Goal: Information Seeking & Learning: Understand process/instructions

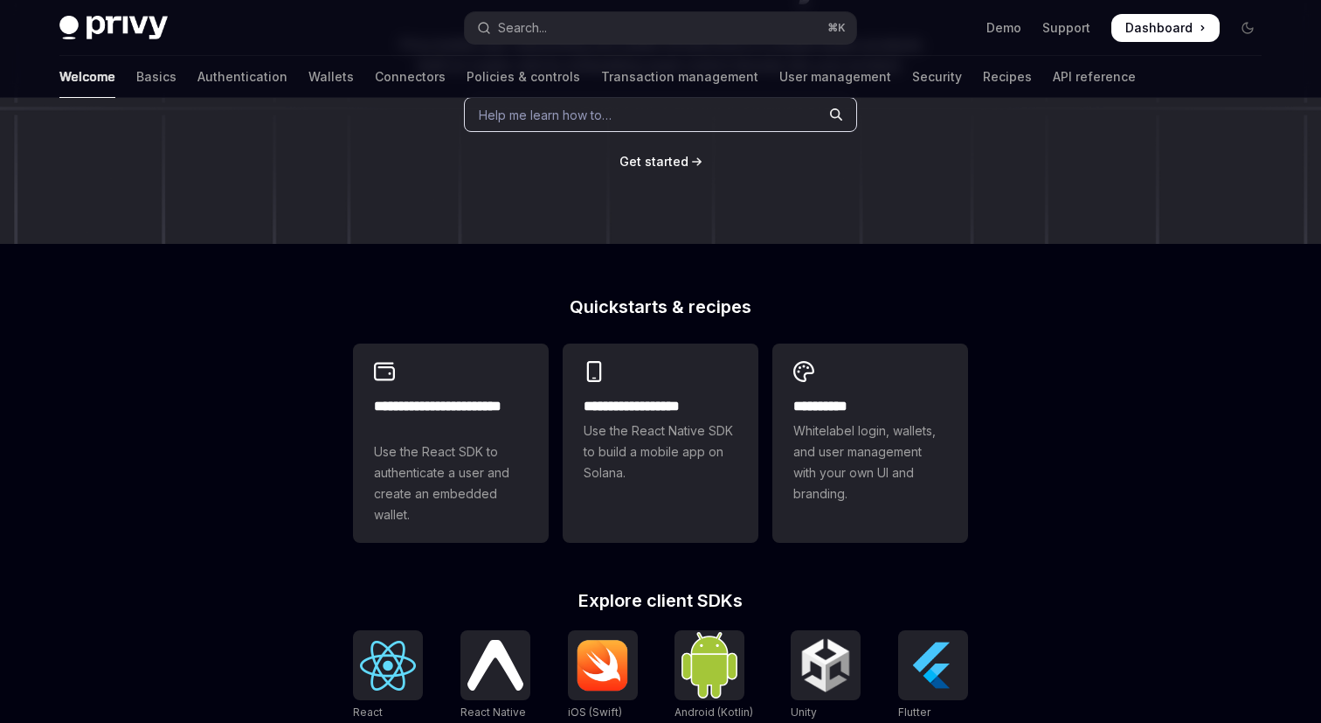
scroll to position [348, 0]
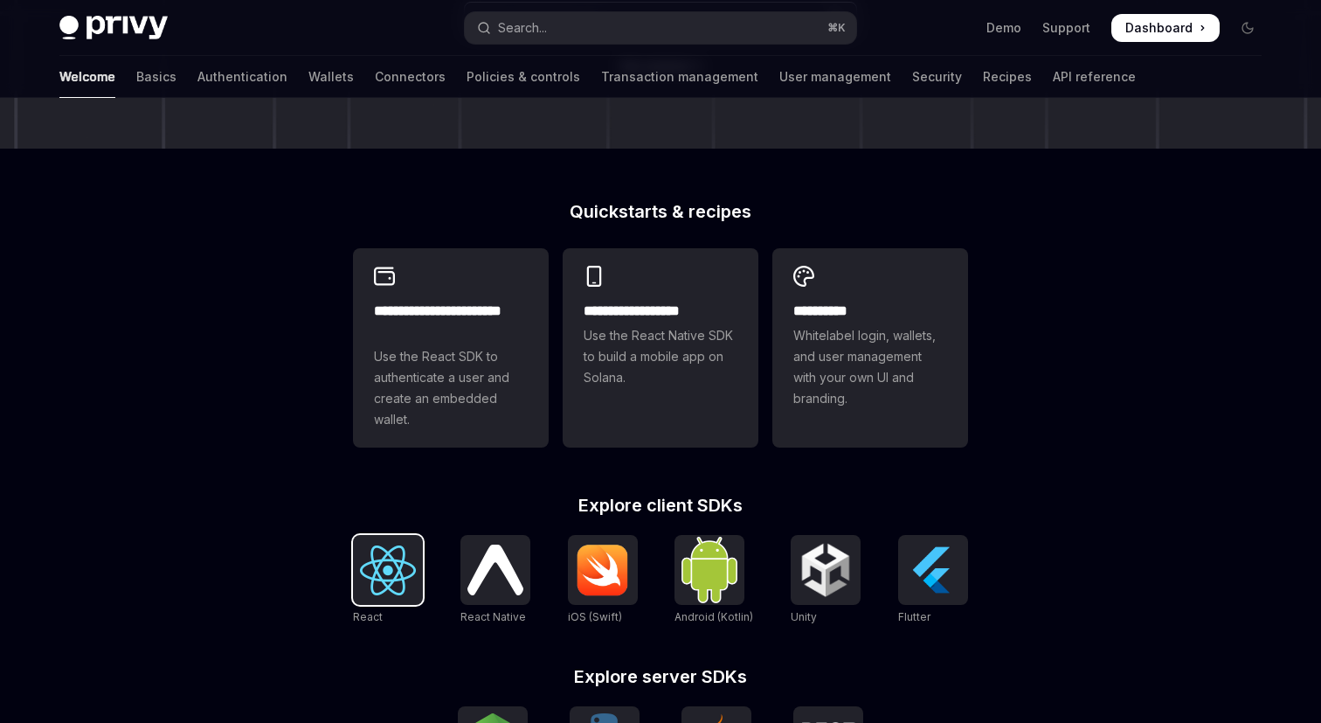
click at [356, 586] on div at bounding box center [388, 570] width 70 height 70
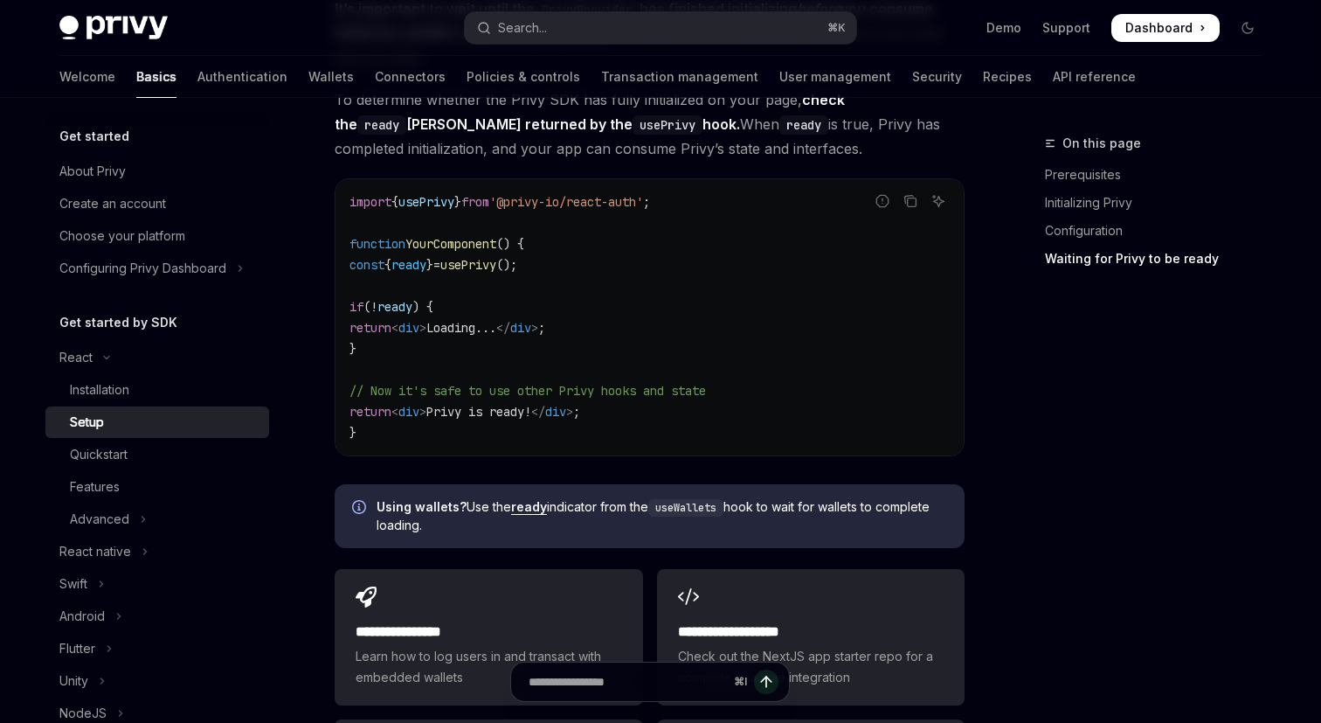
scroll to position [2447, 0]
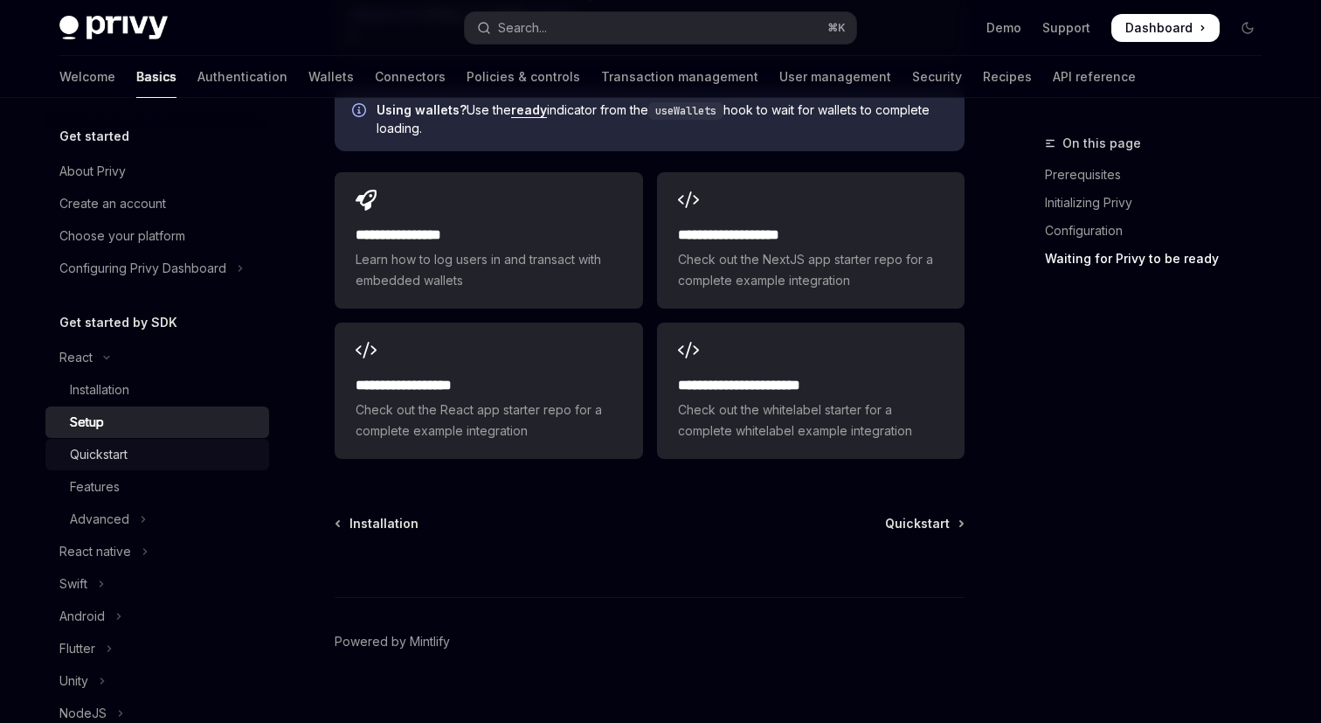
click at [113, 462] on div "Quickstart" at bounding box center [99, 454] width 58 height 21
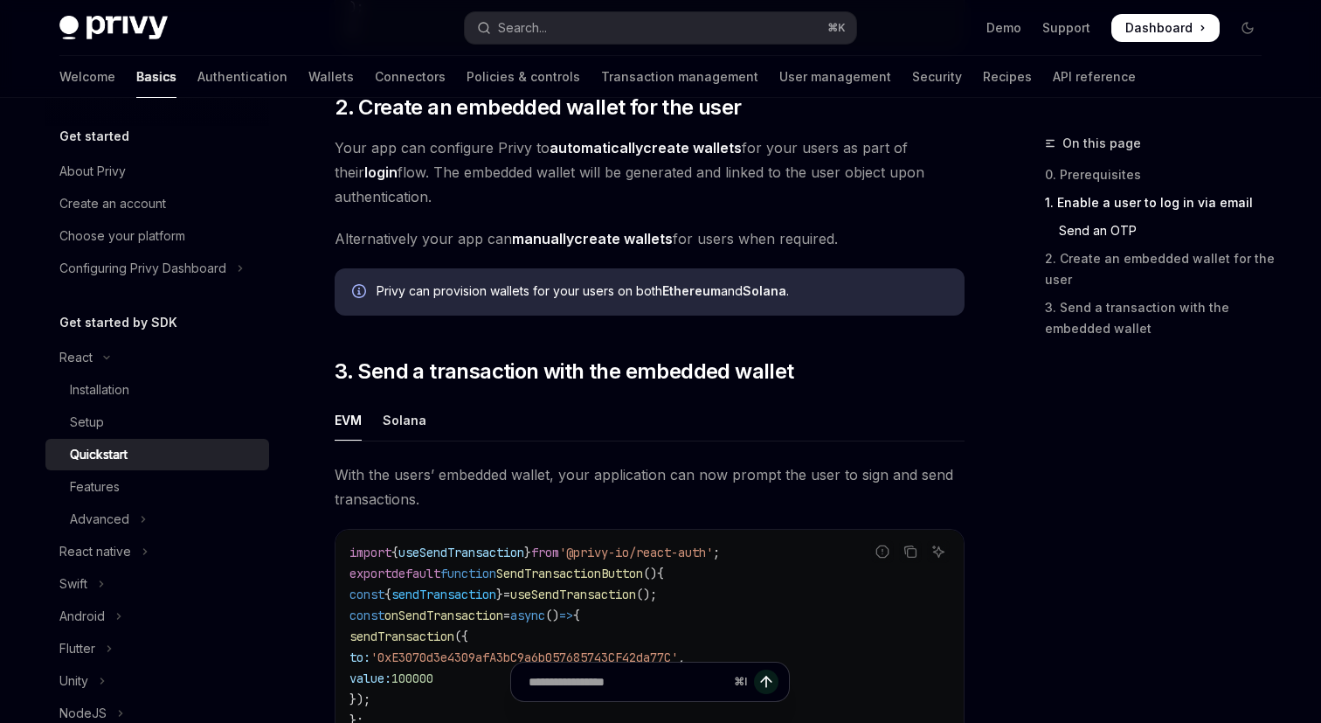
scroll to position [1095, 0]
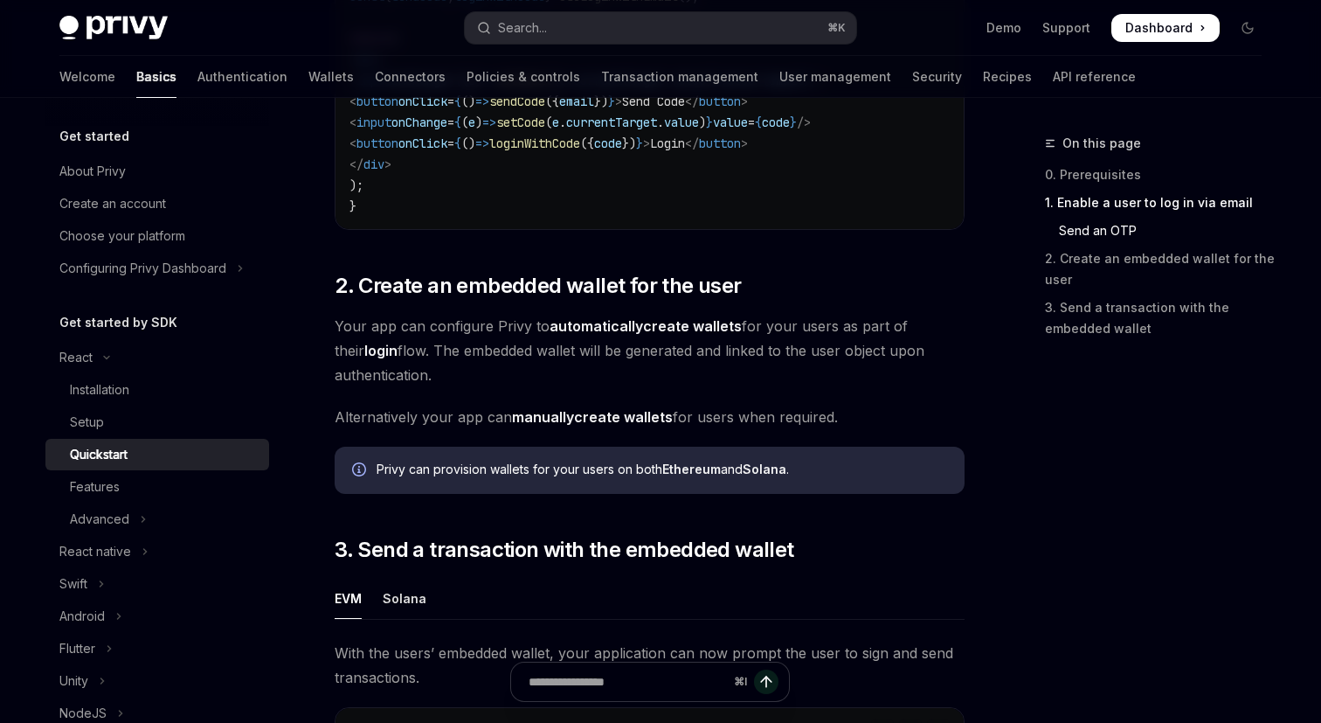
click at [564, 426] on strong "manually" at bounding box center [543, 416] width 62 height 17
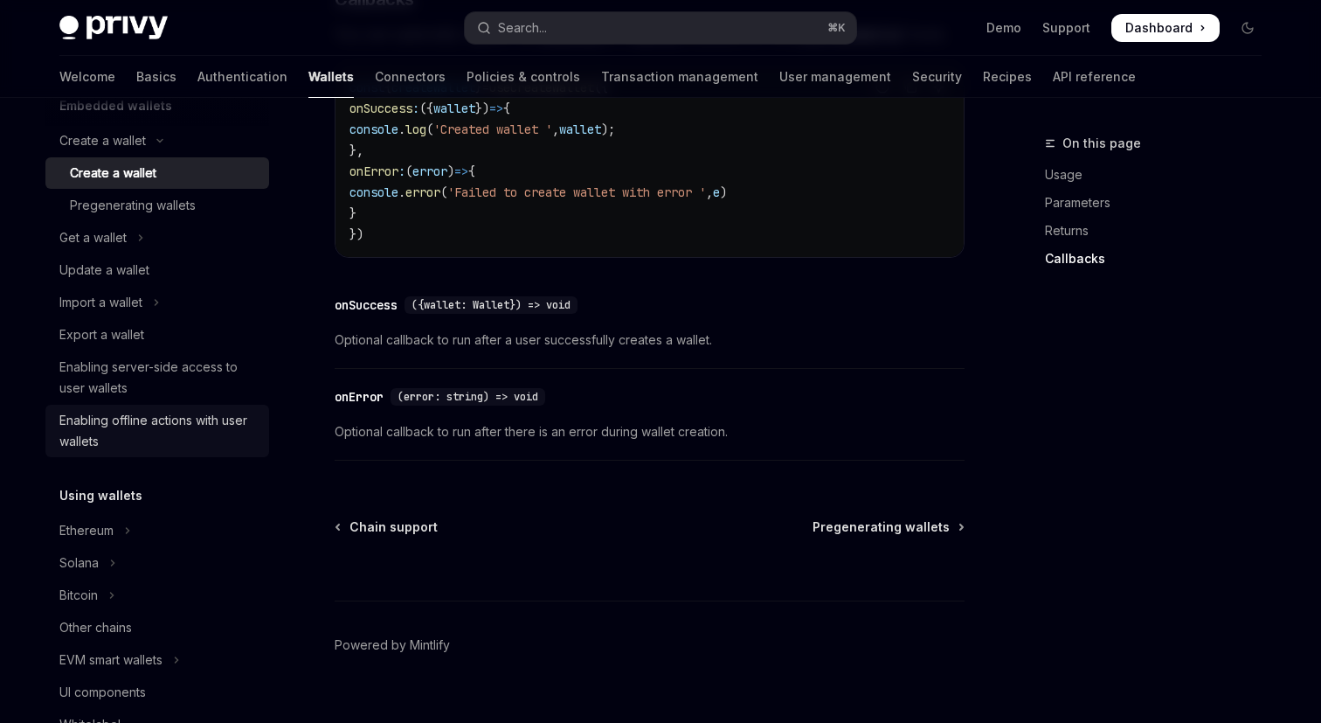
scroll to position [151, 0]
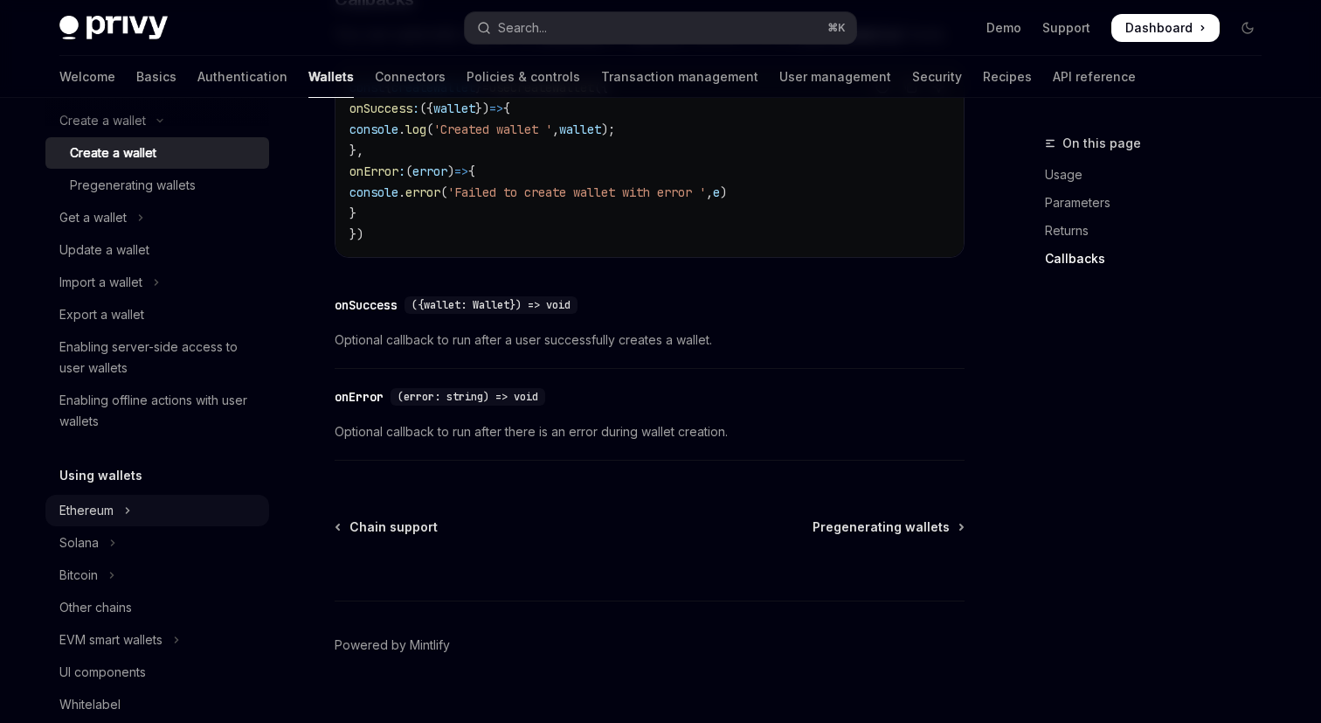
click at [112, 505] on div "Ethereum" at bounding box center [86, 510] width 54 height 21
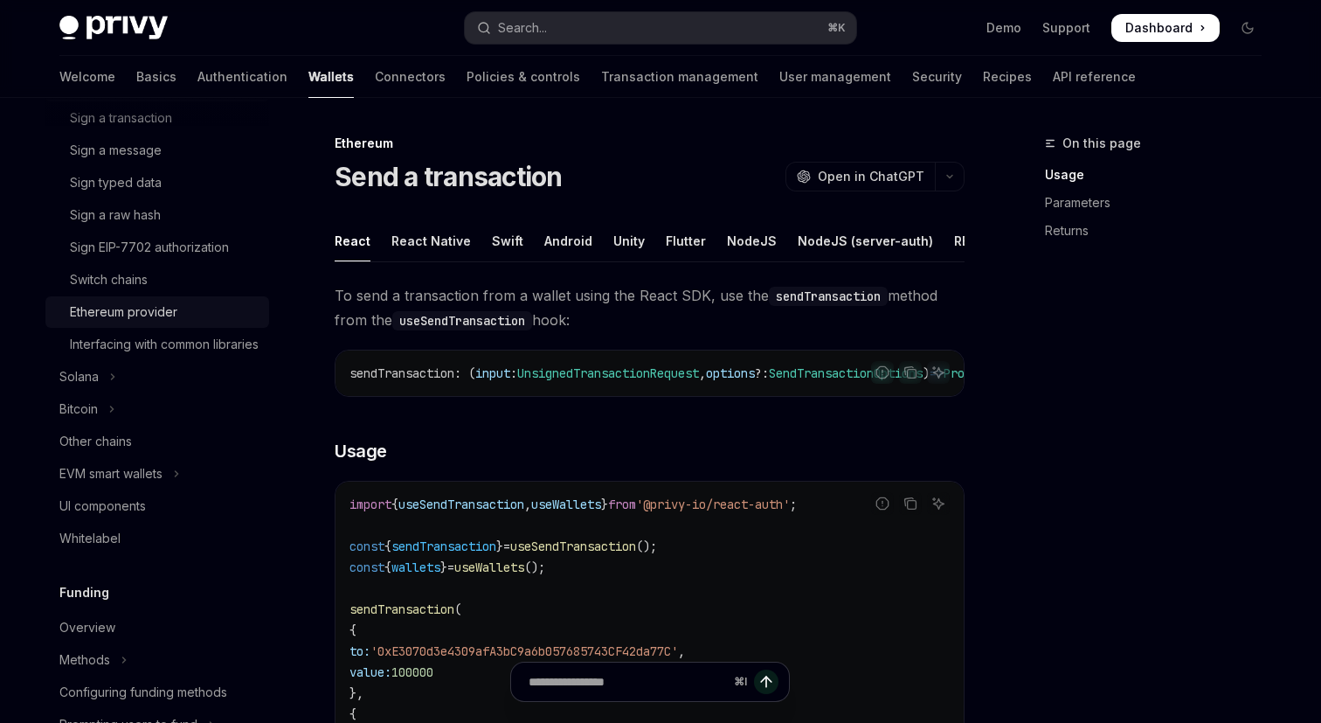
scroll to position [638, 0]
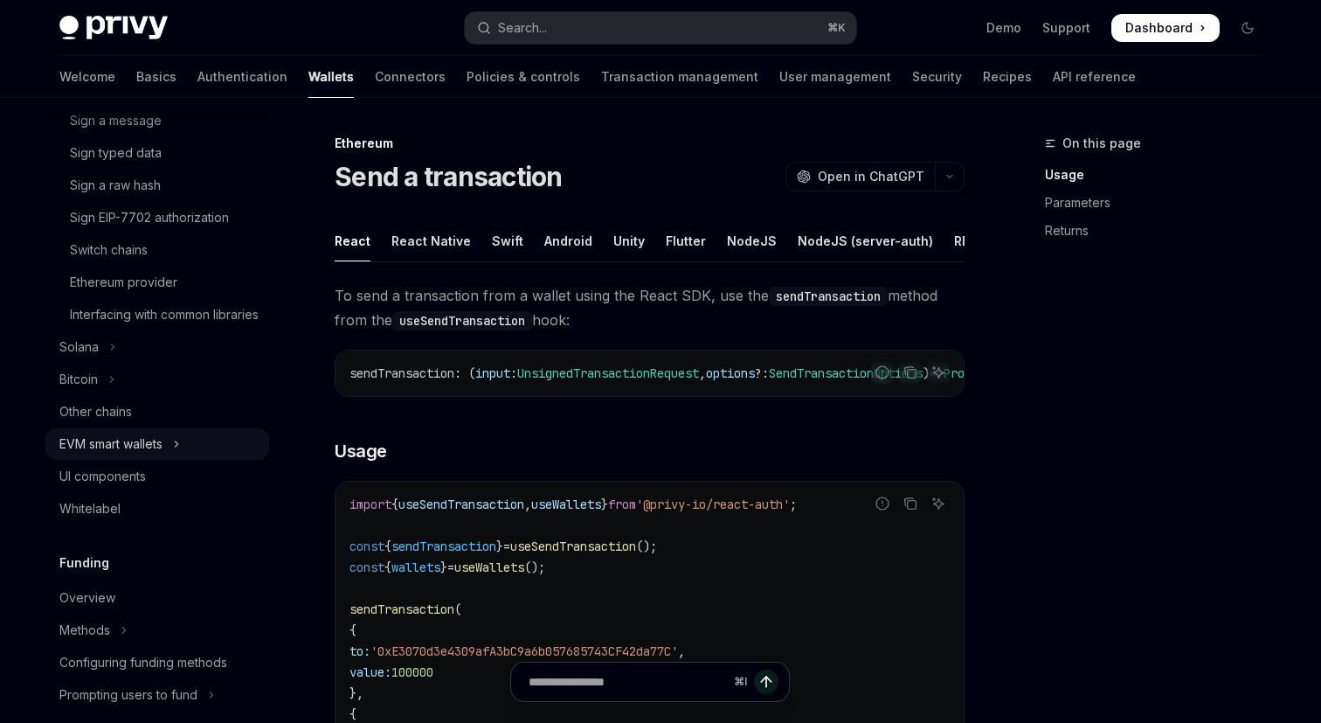
click at [121, 454] on div "EVM smart wallets" at bounding box center [110, 443] width 103 height 21
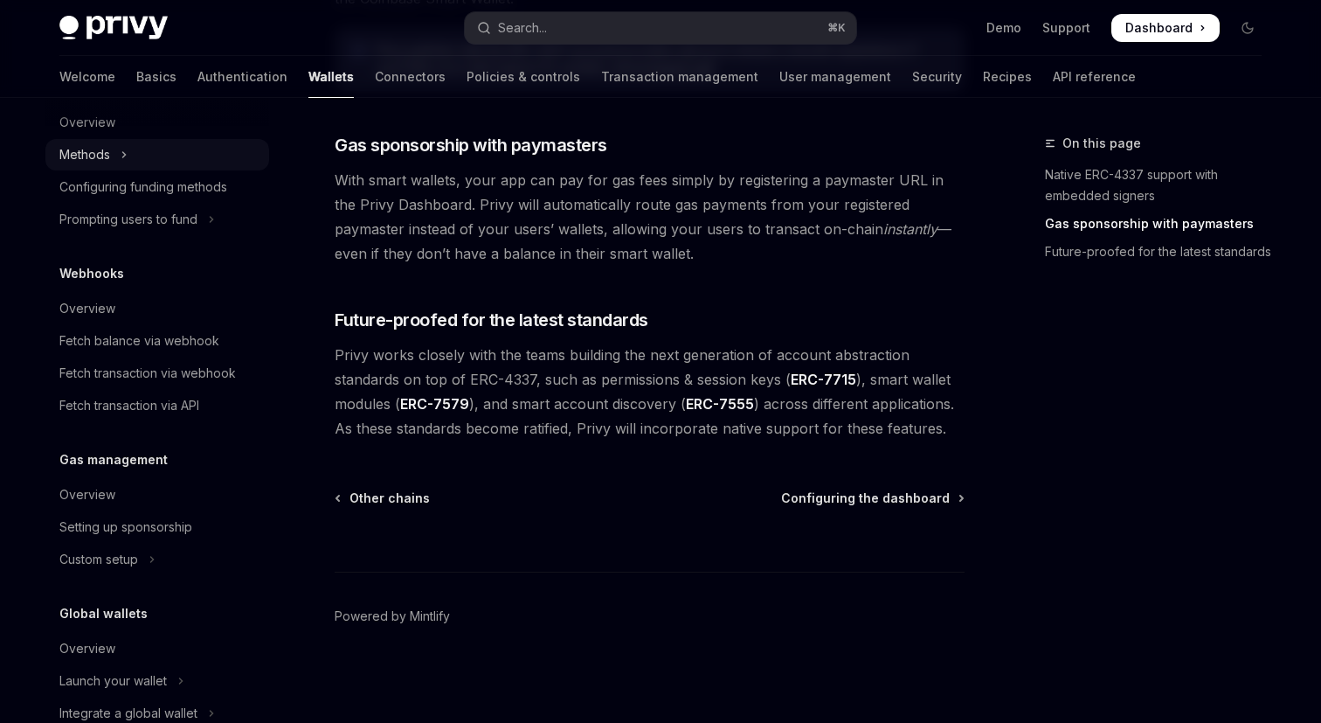
scroll to position [1272, 0]
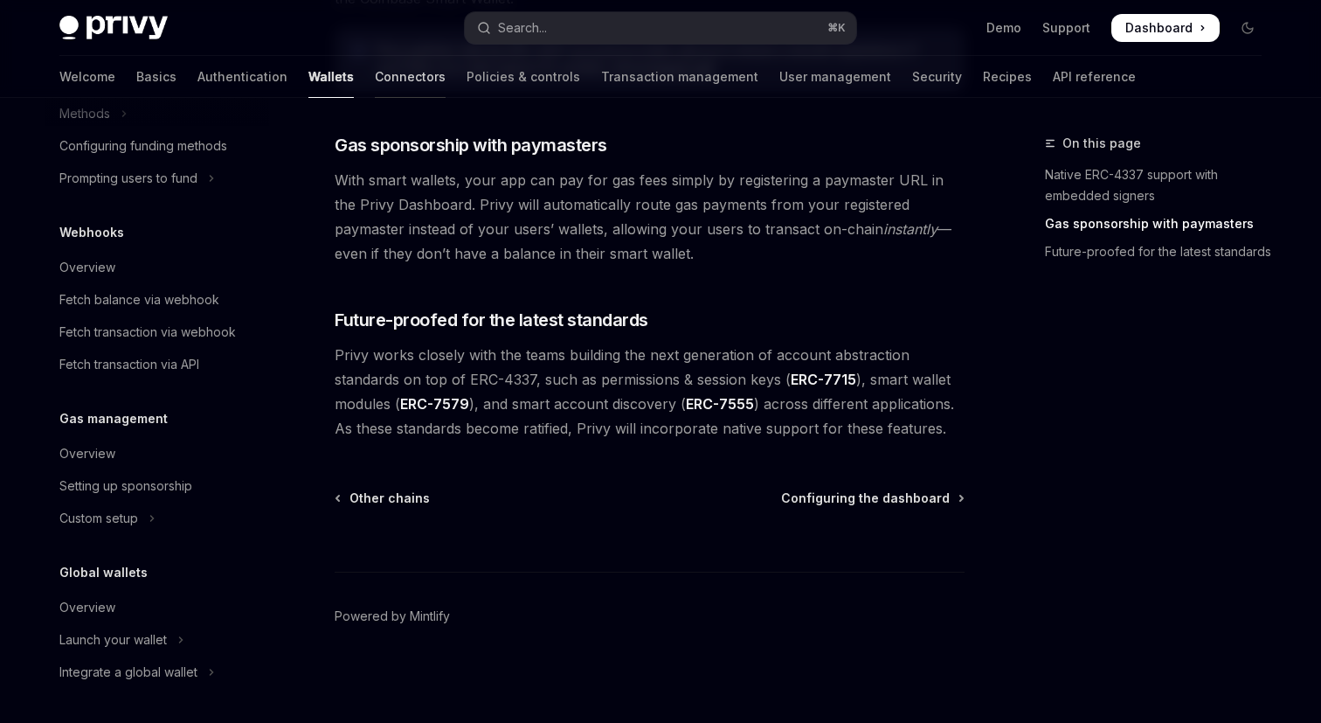
click at [375, 69] on link "Connectors" at bounding box center [410, 77] width 71 height 42
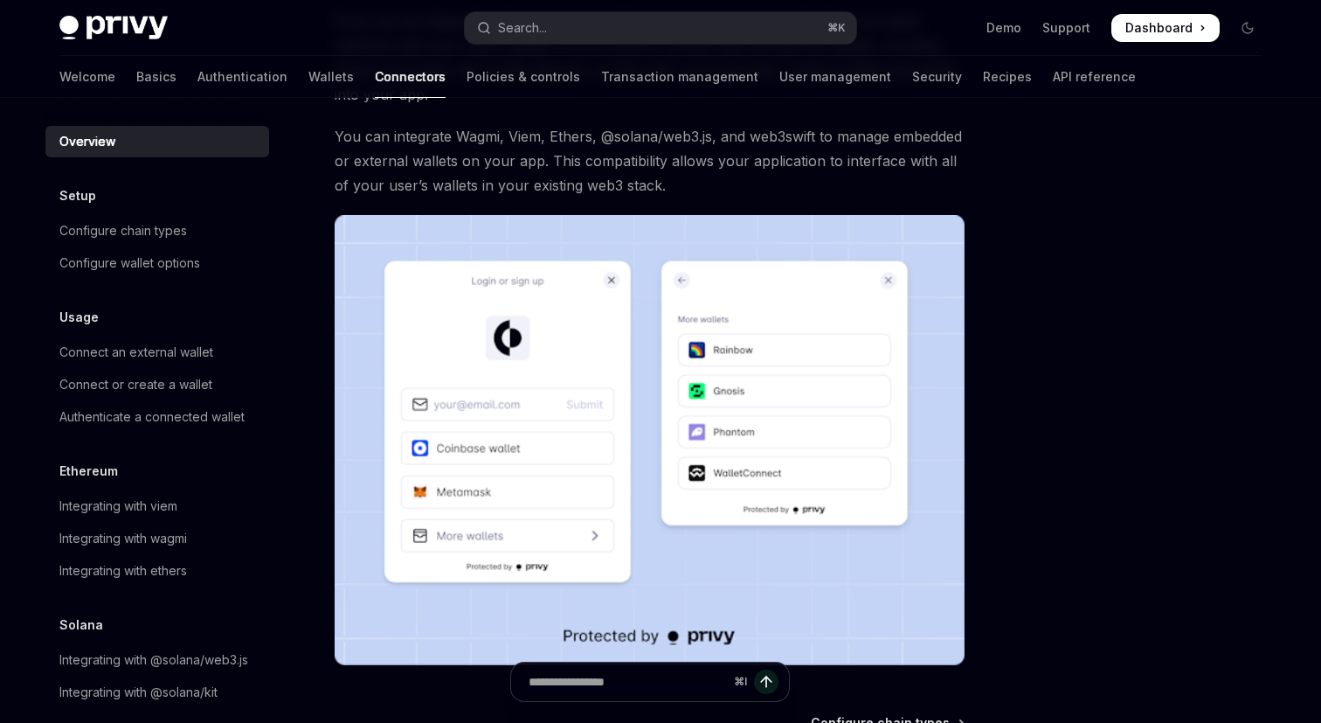
scroll to position [410, 0]
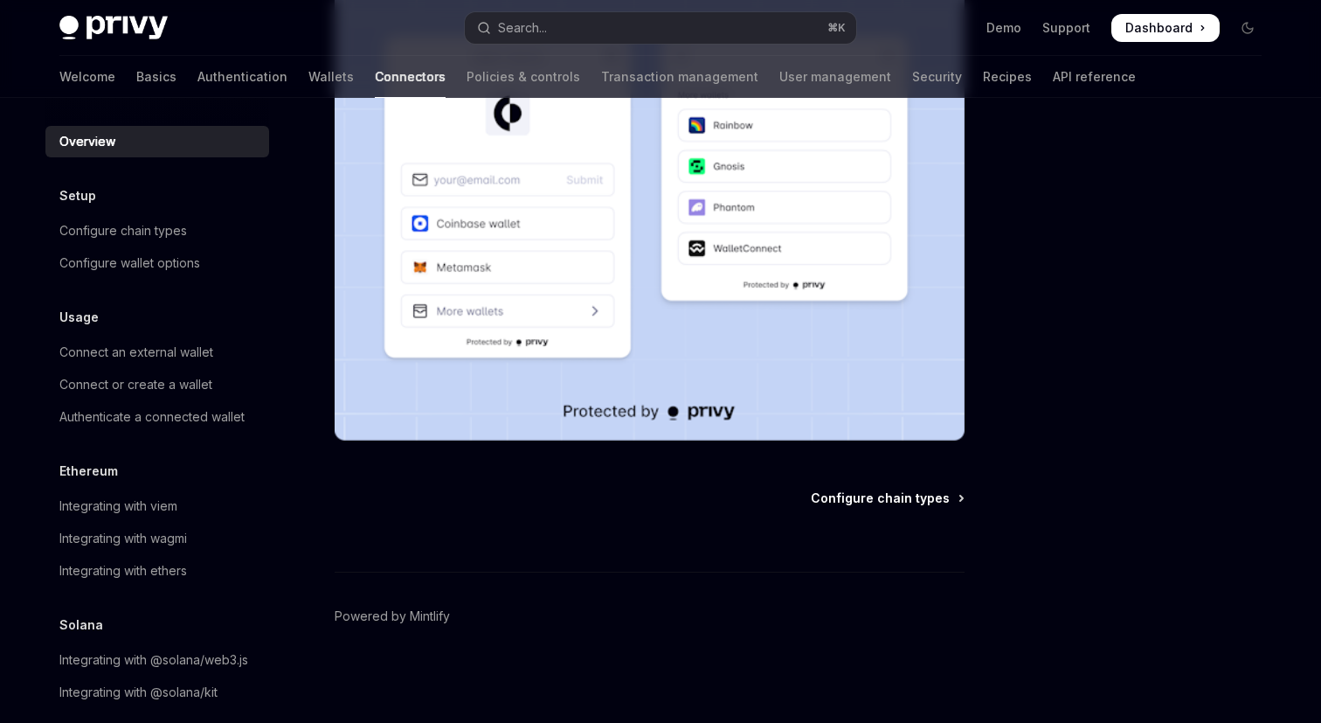
click at [842, 495] on span "Configure chain types" at bounding box center [880, 497] width 139 height 17
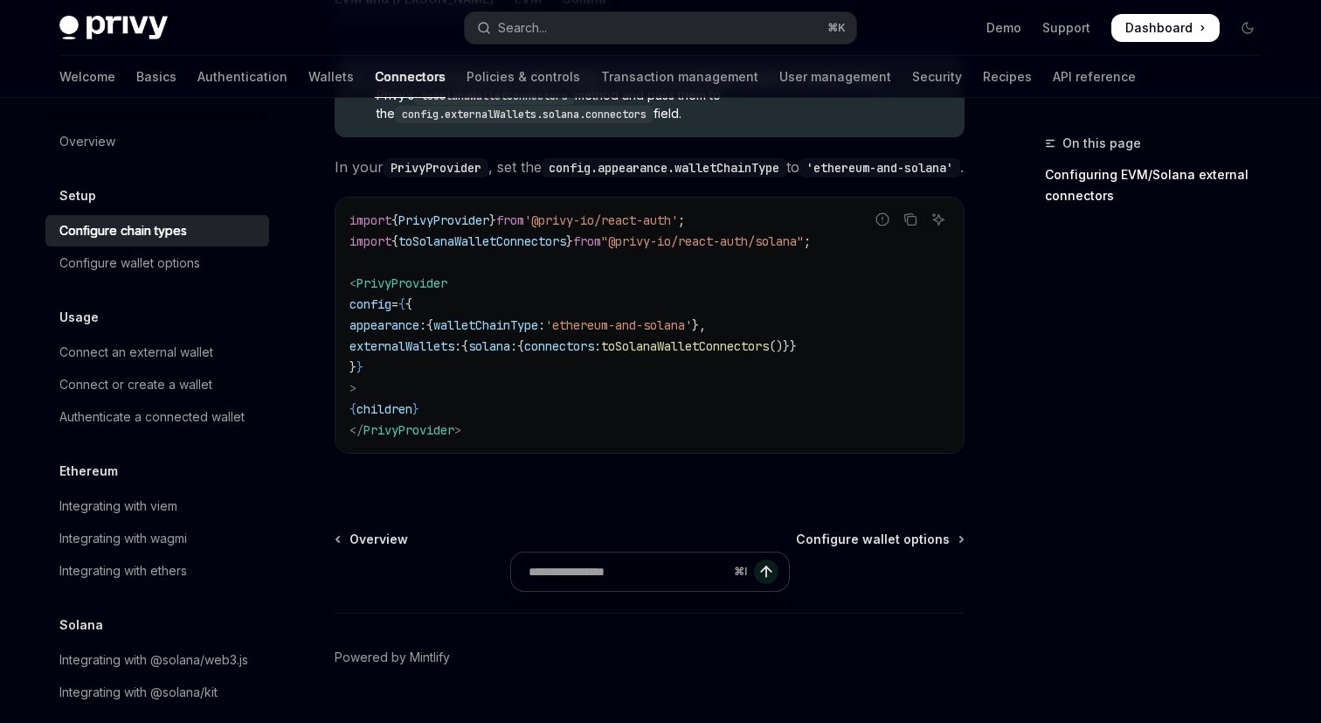
scroll to position [471, 0]
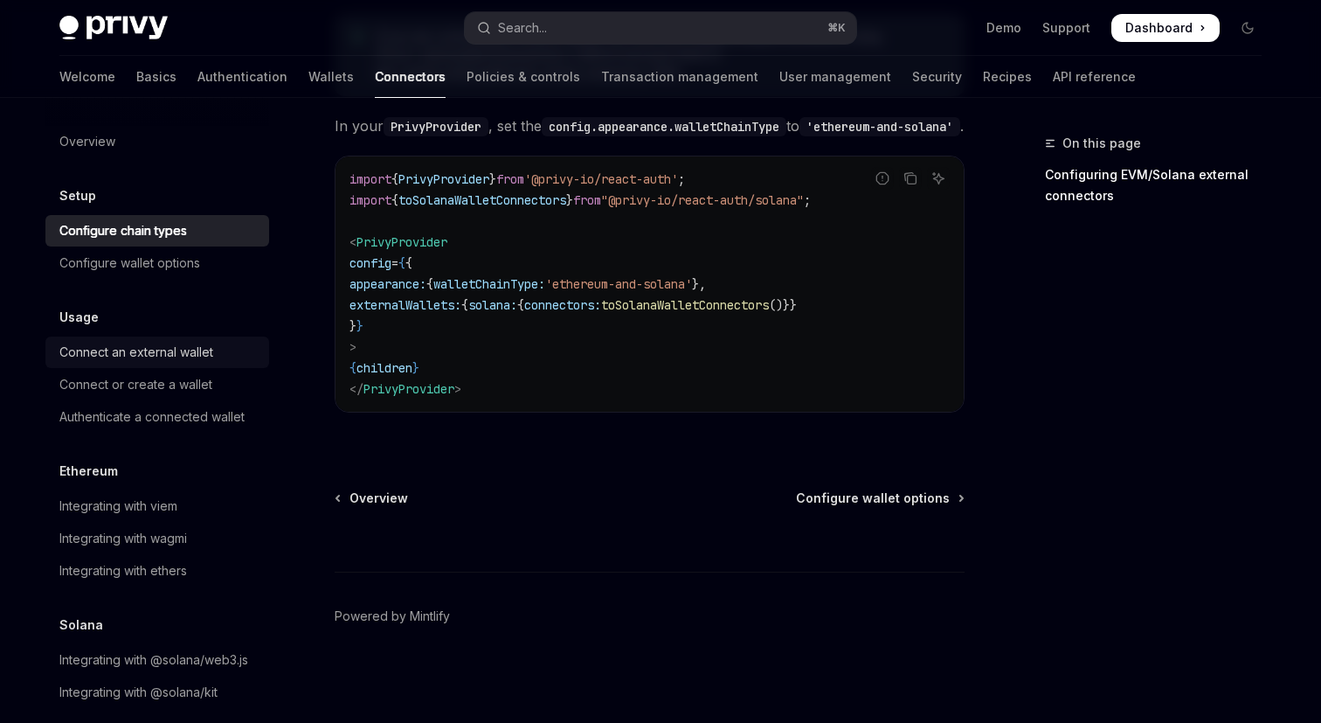
click at [176, 353] on div "Connect an external wallet" at bounding box center [136, 352] width 154 height 21
type textarea "*"
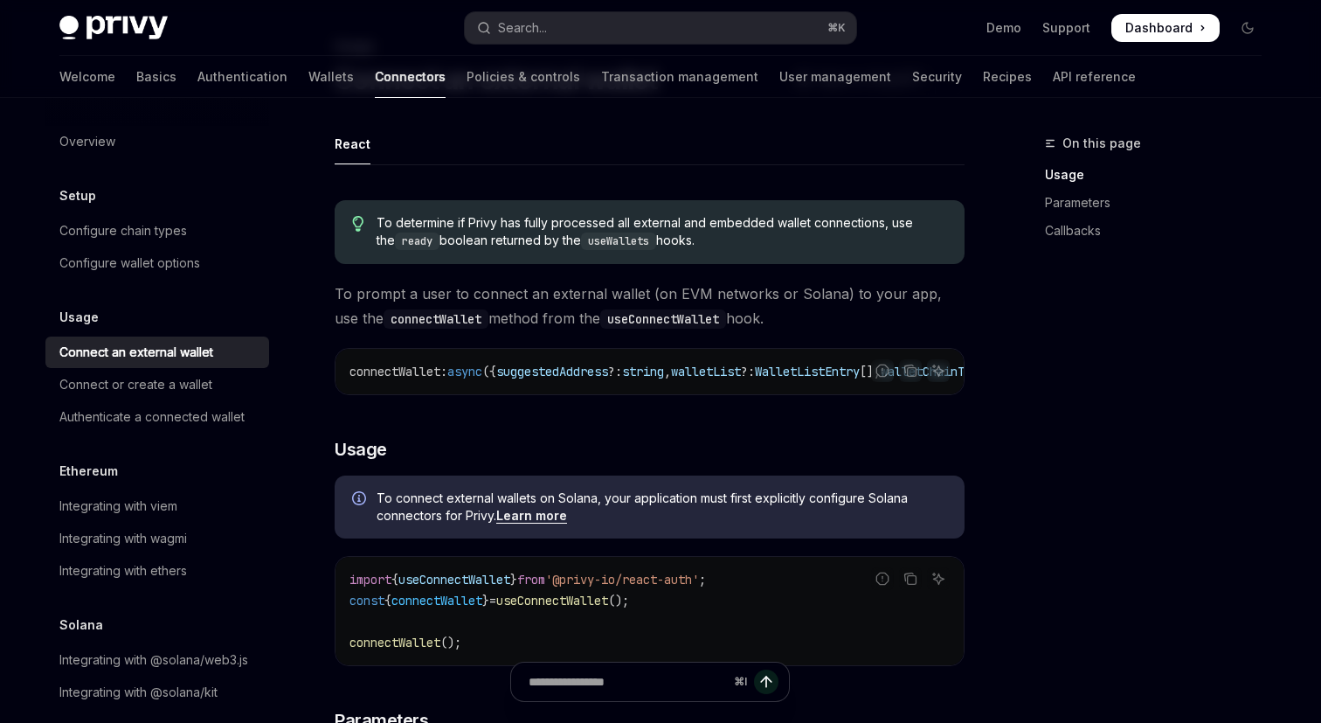
scroll to position [264, 0]
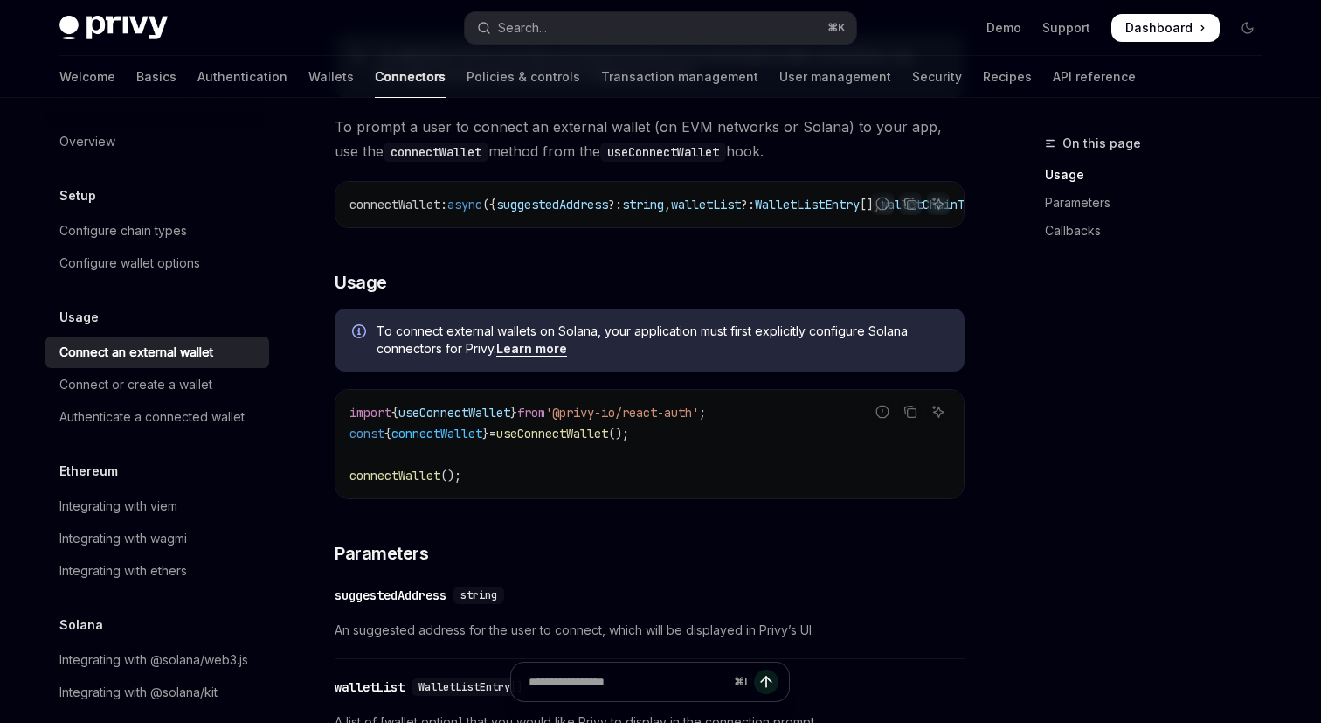
click at [461, 441] on span "connectWallet" at bounding box center [437, 434] width 91 height 16
copy span "connectWallet"
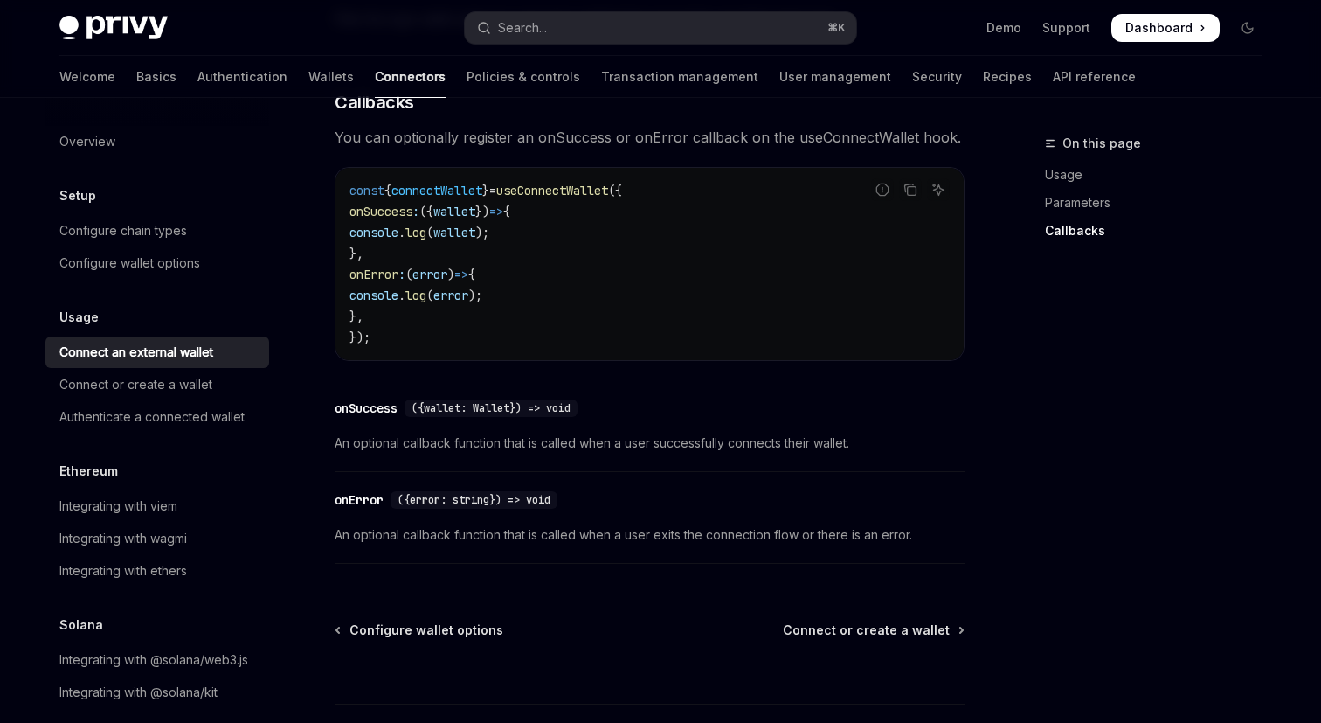
scroll to position [1059, 0]
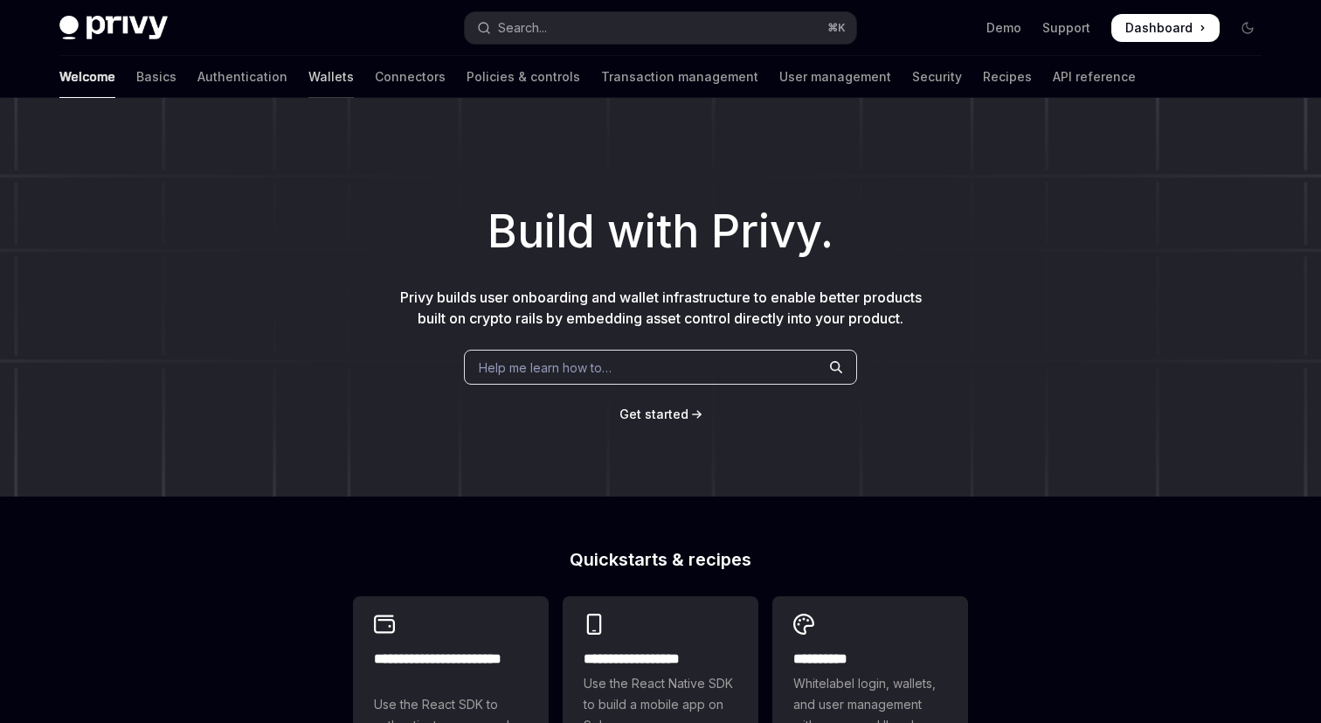
click at [309, 84] on link "Wallets" at bounding box center [331, 77] width 45 height 42
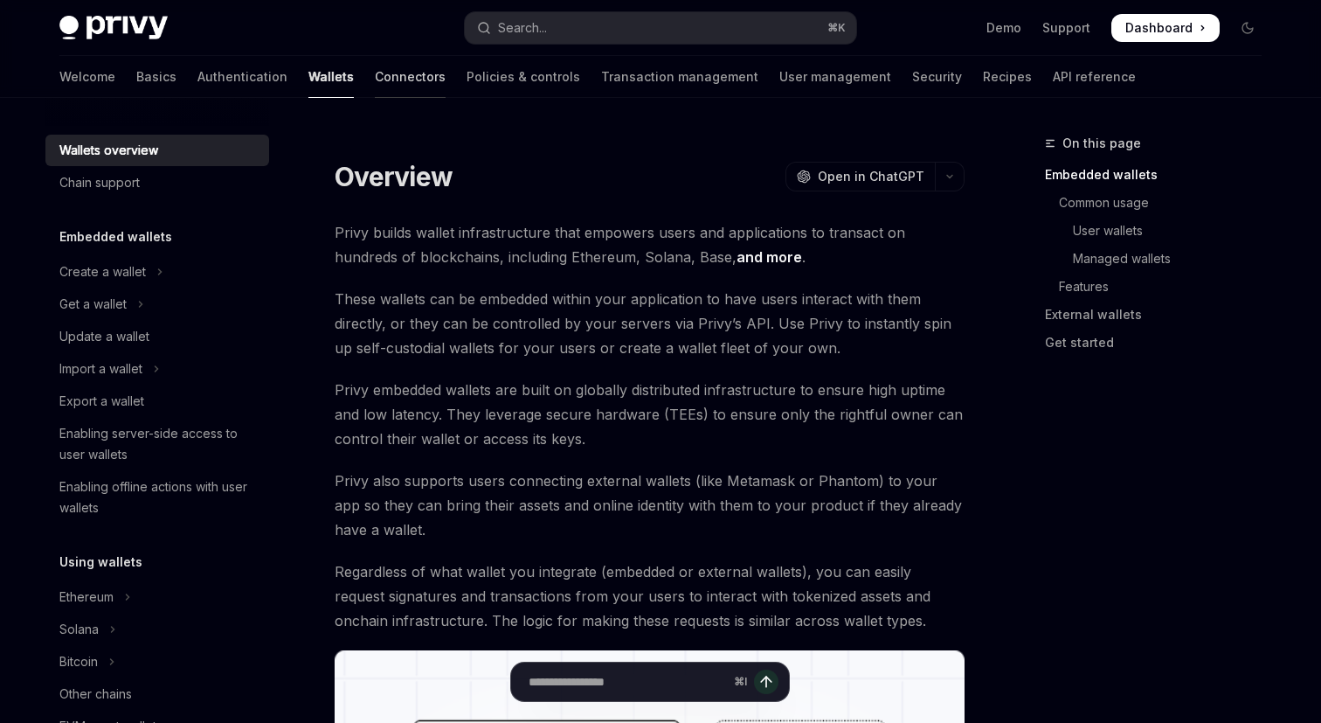
click at [375, 80] on link "Connectors" at bounding box center [410, 77] width 71 height 42
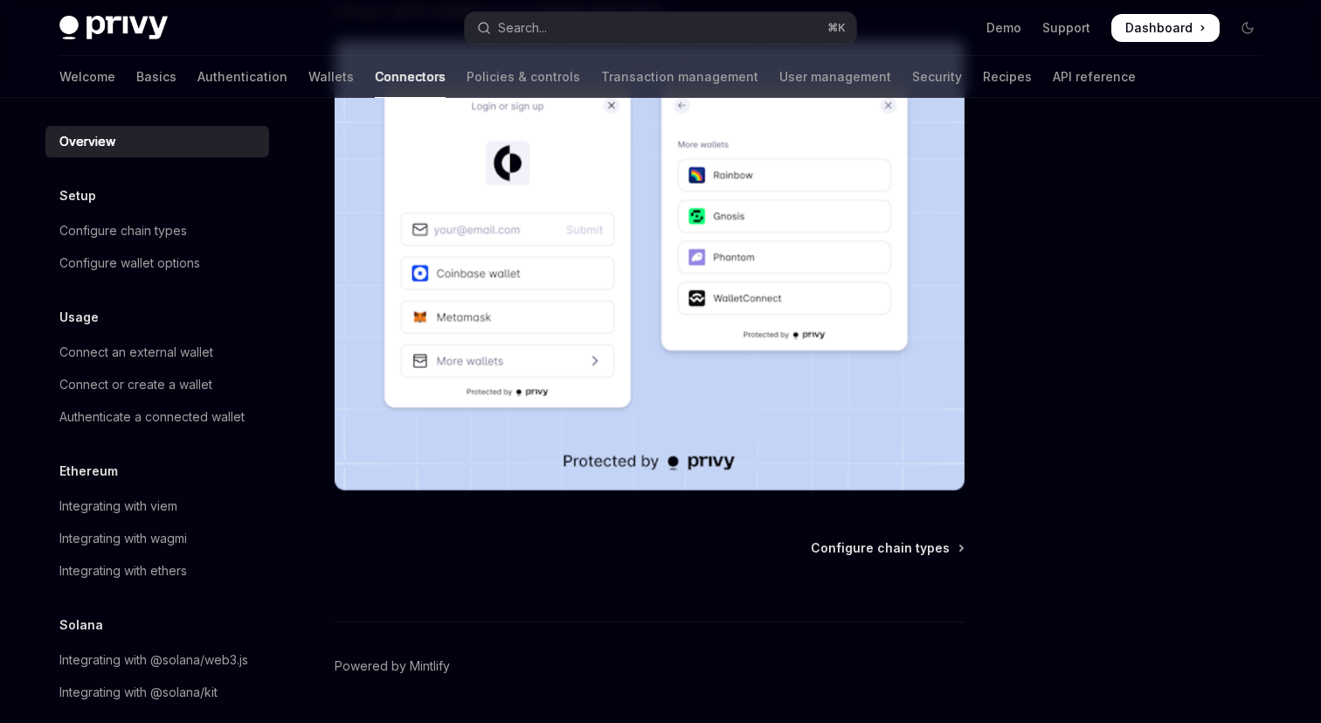
scroll to position [410, 0]
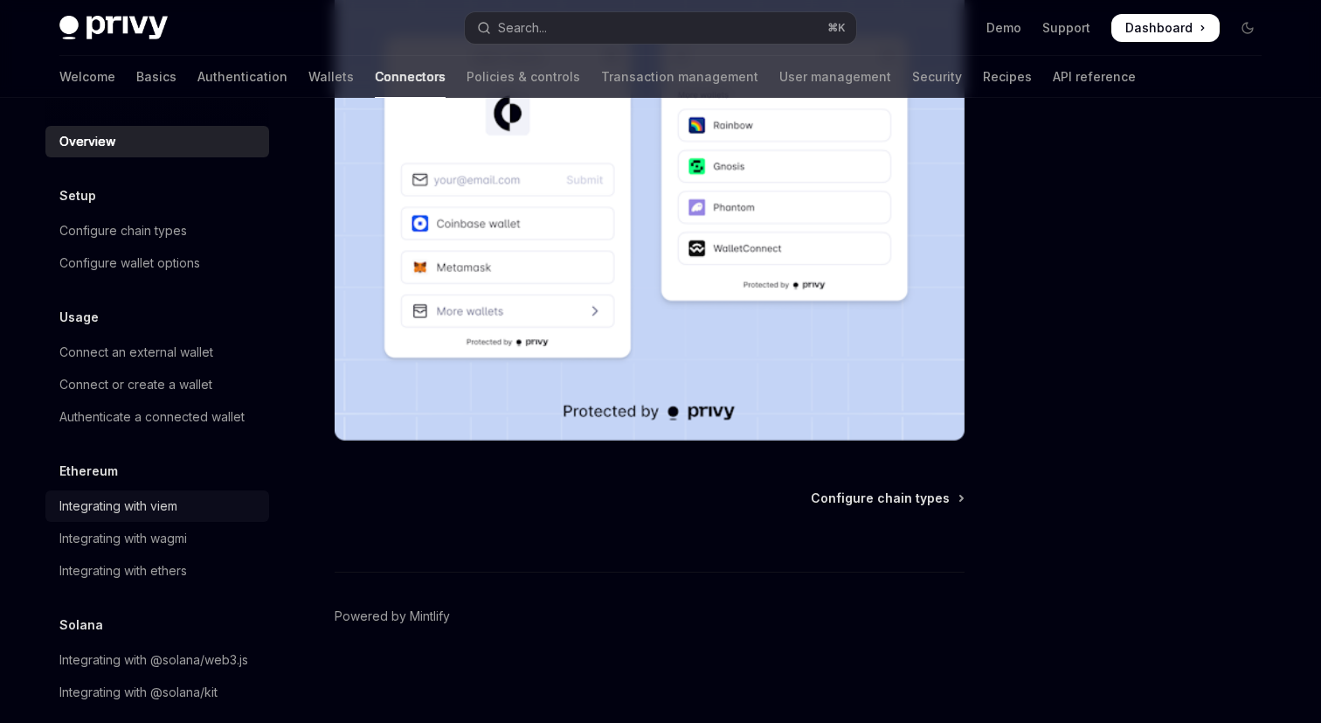
click at [82, 513] on div "Integrating with viem" at bounding box center [118, 506] width 118 height 21
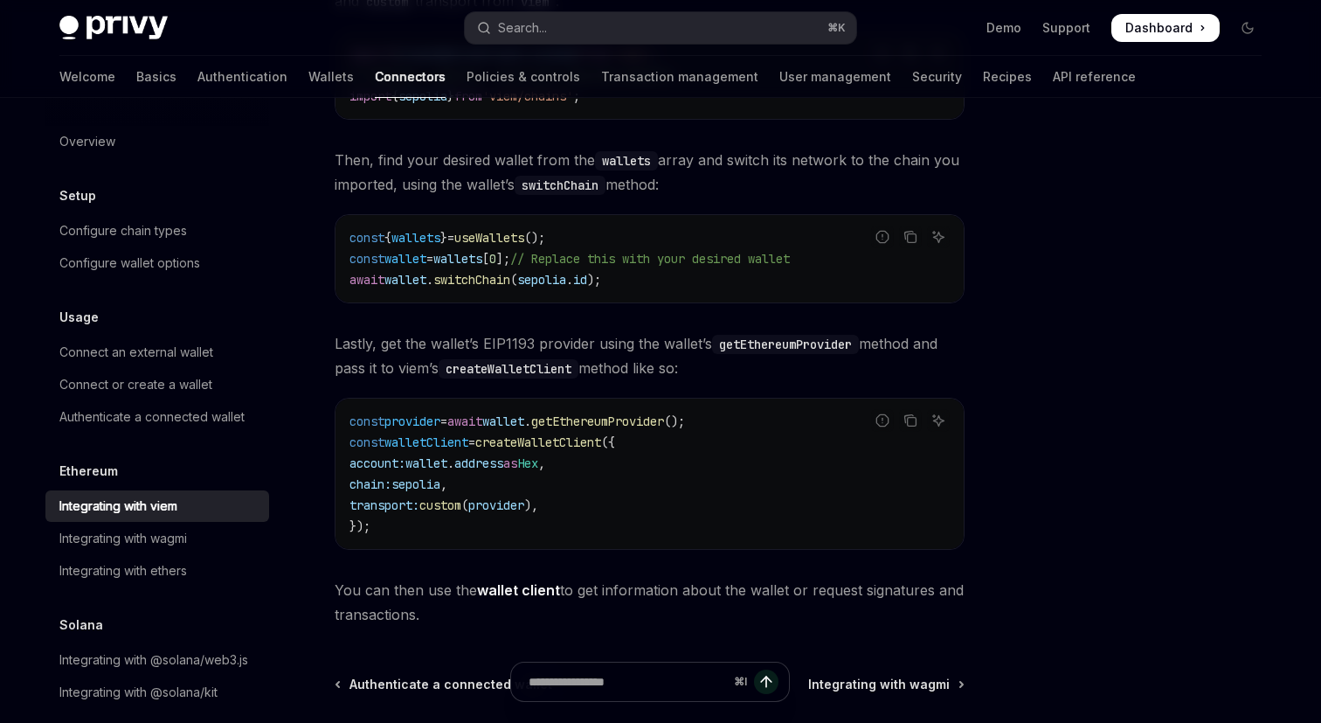
scroll to position [406, 0]
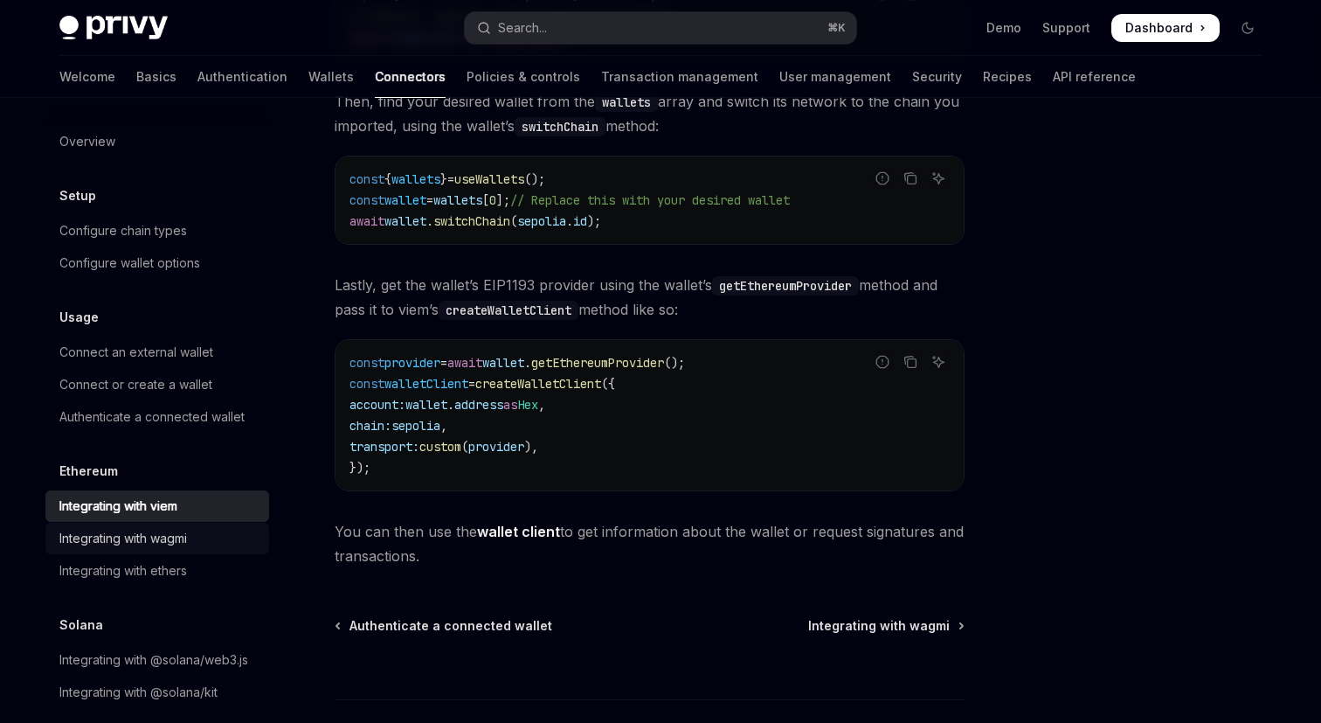
click at [170, 531] on div "Integrating with wagmi" at bounding box center [123, 538] width 128 height 21
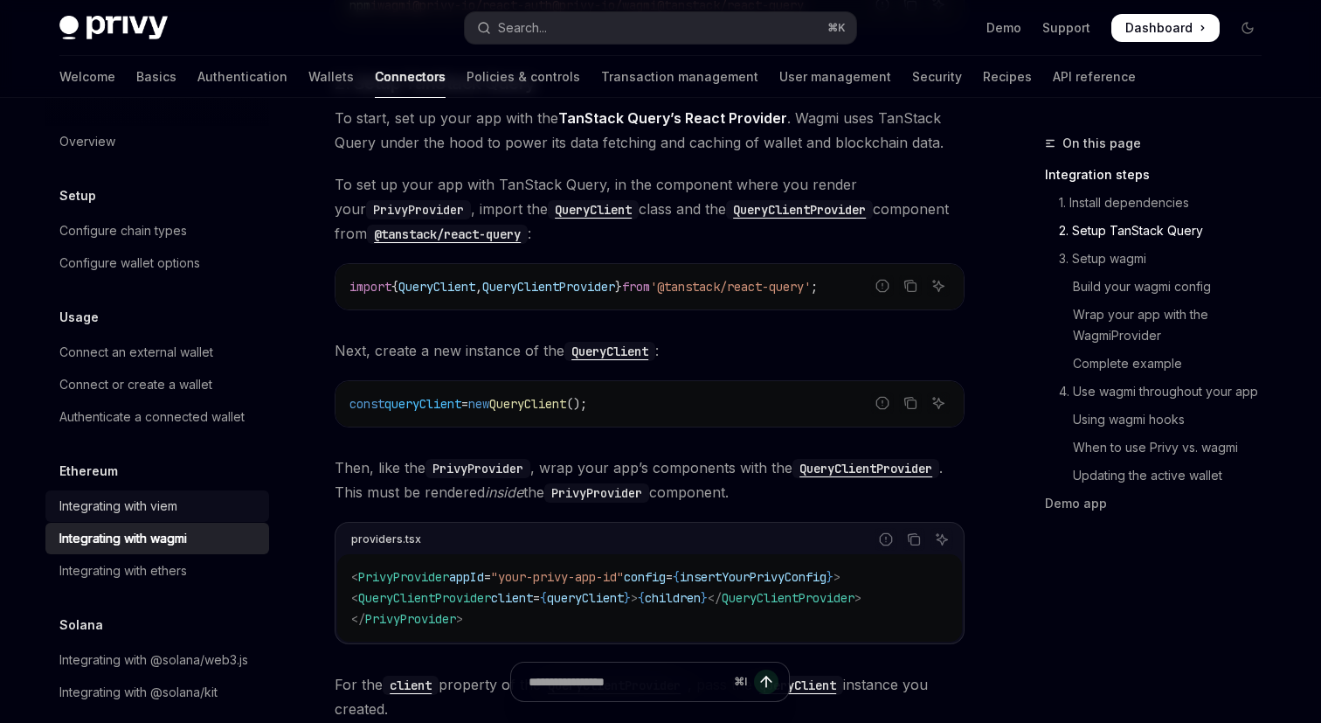
scroll to position [20, 0]
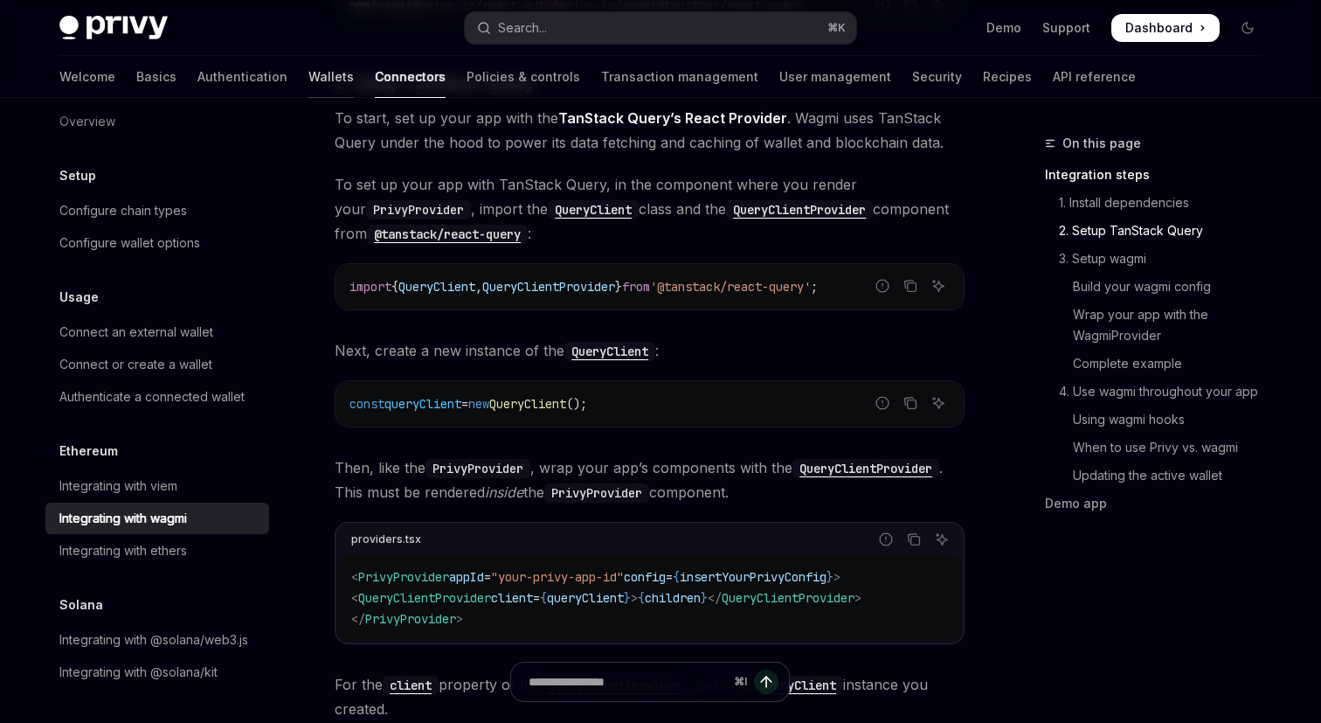
click at [309, 80] on link "Wallets" at bounding box center [331, 77] width 45 height 42
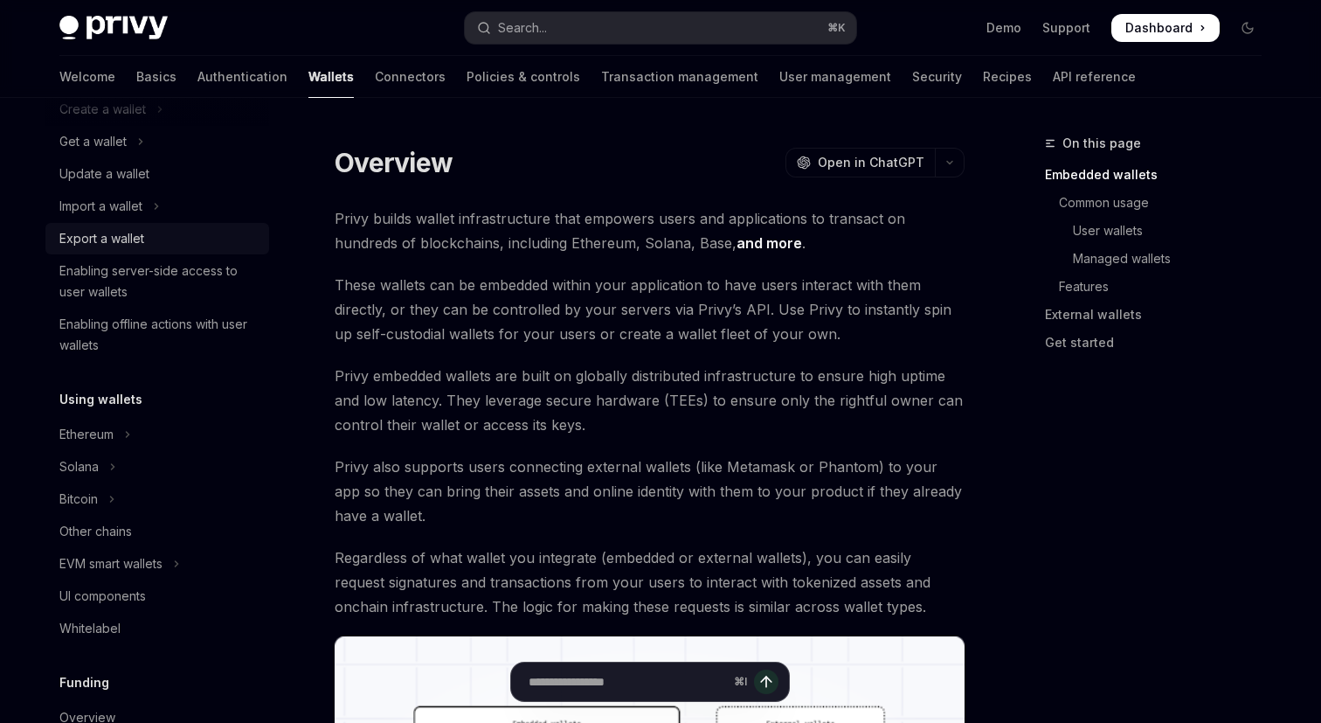
scroll to position [282, 0]
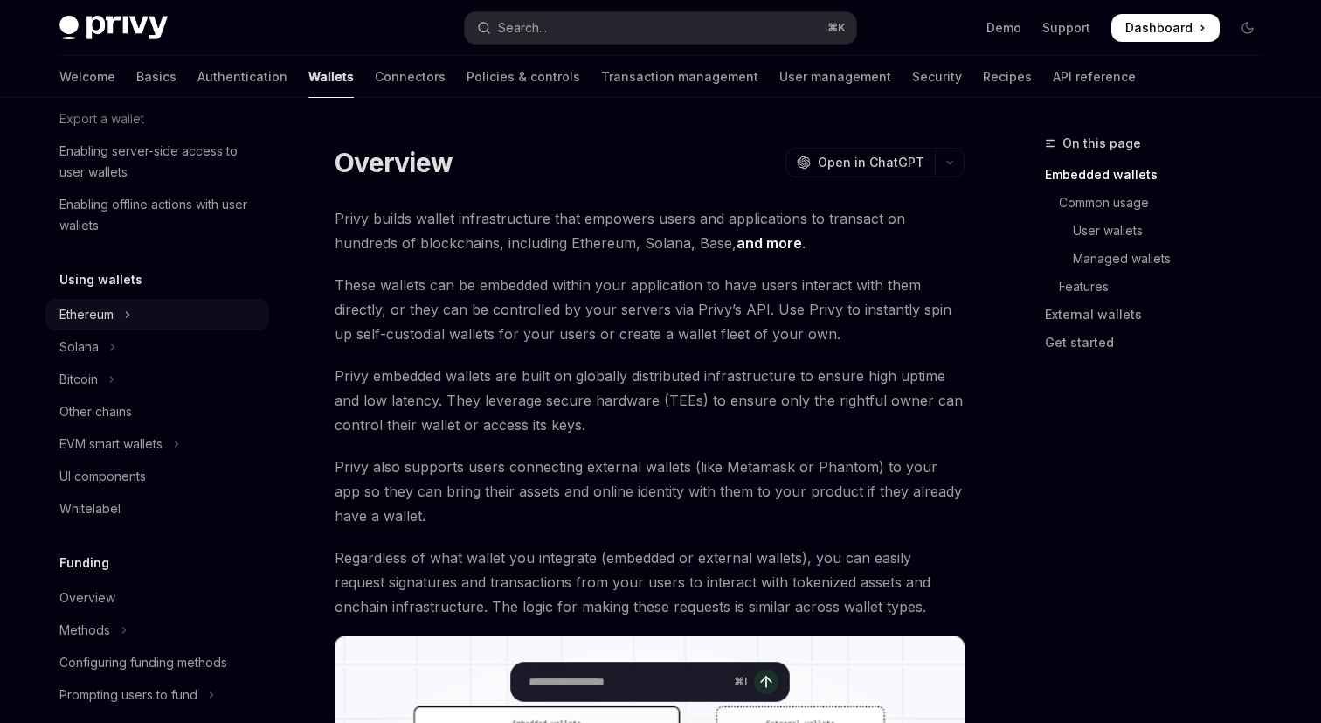
click at [137, 313] on button "Ethereum" at bounding box center [157, 314] width 224 height 31
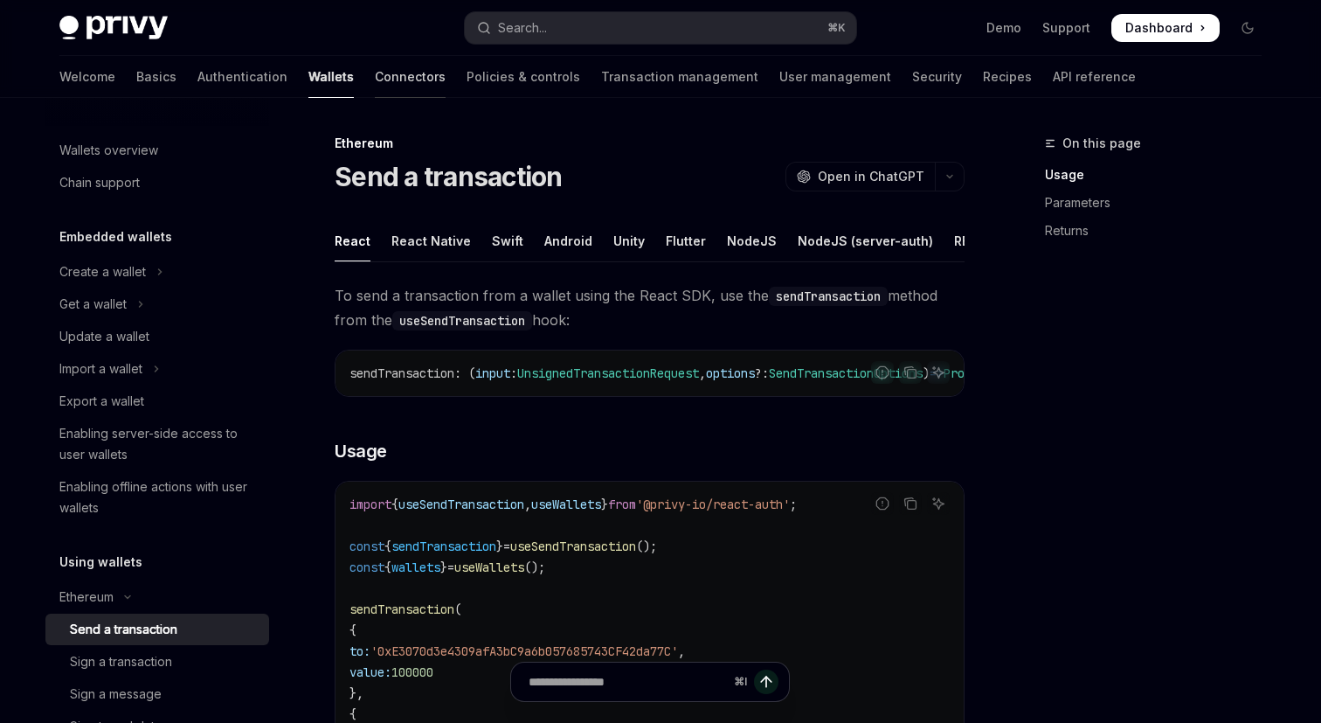
click at [375, 73] on link "Connectors" at bounding box center [410, 77] width 71 height 42
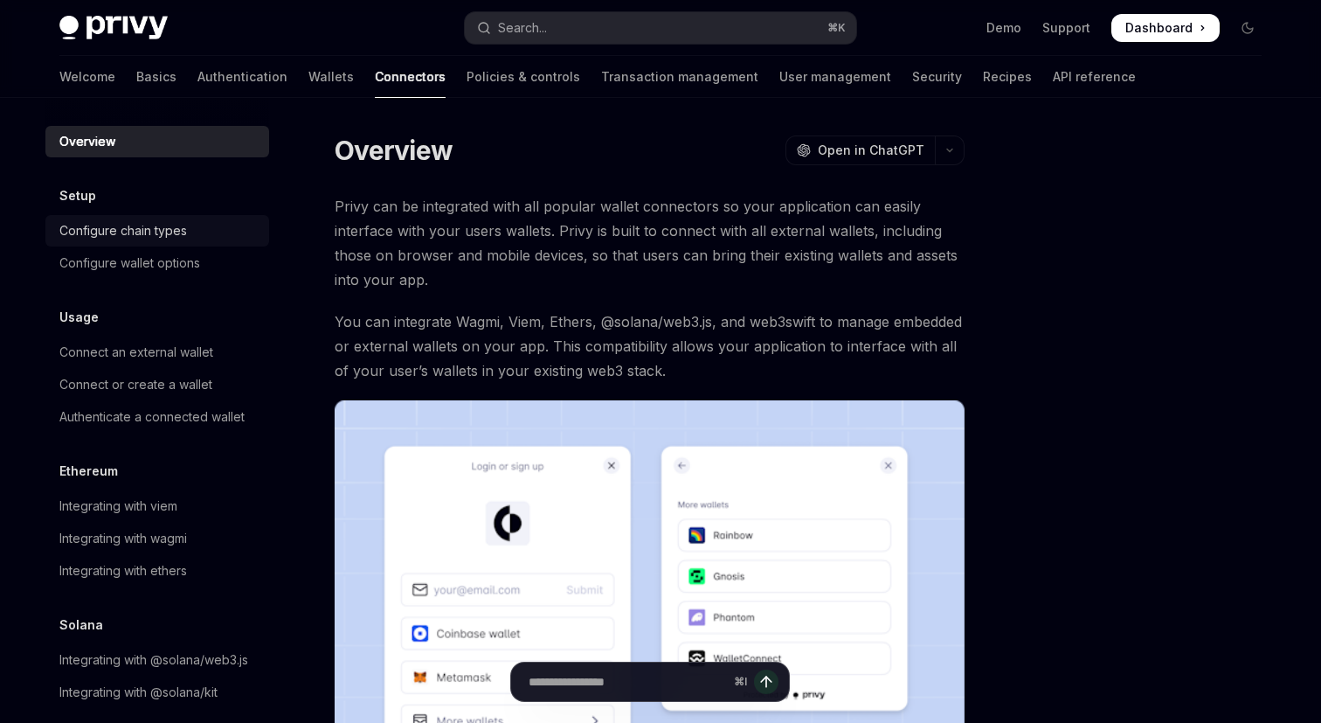
click at [129, 233] on div "Configure chain types" at bounding box center [123, 230] width 128 height 21
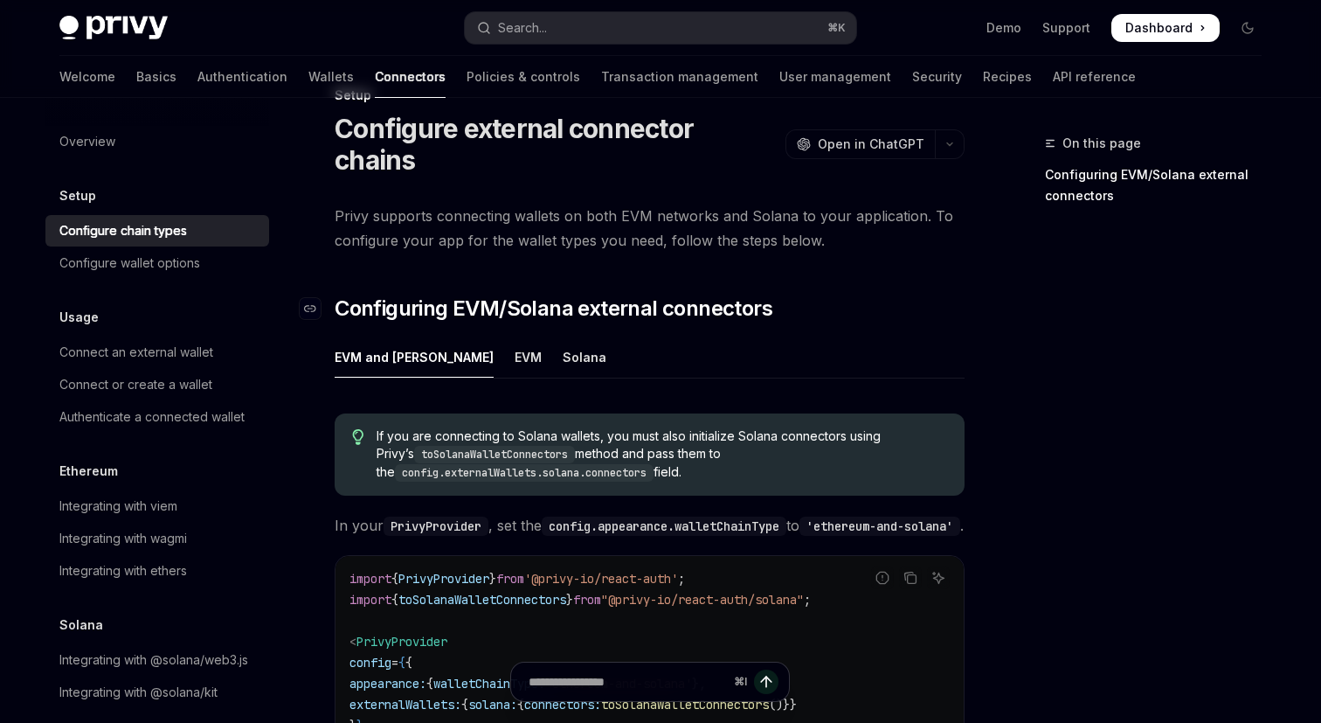
scroll to position [80, 0]
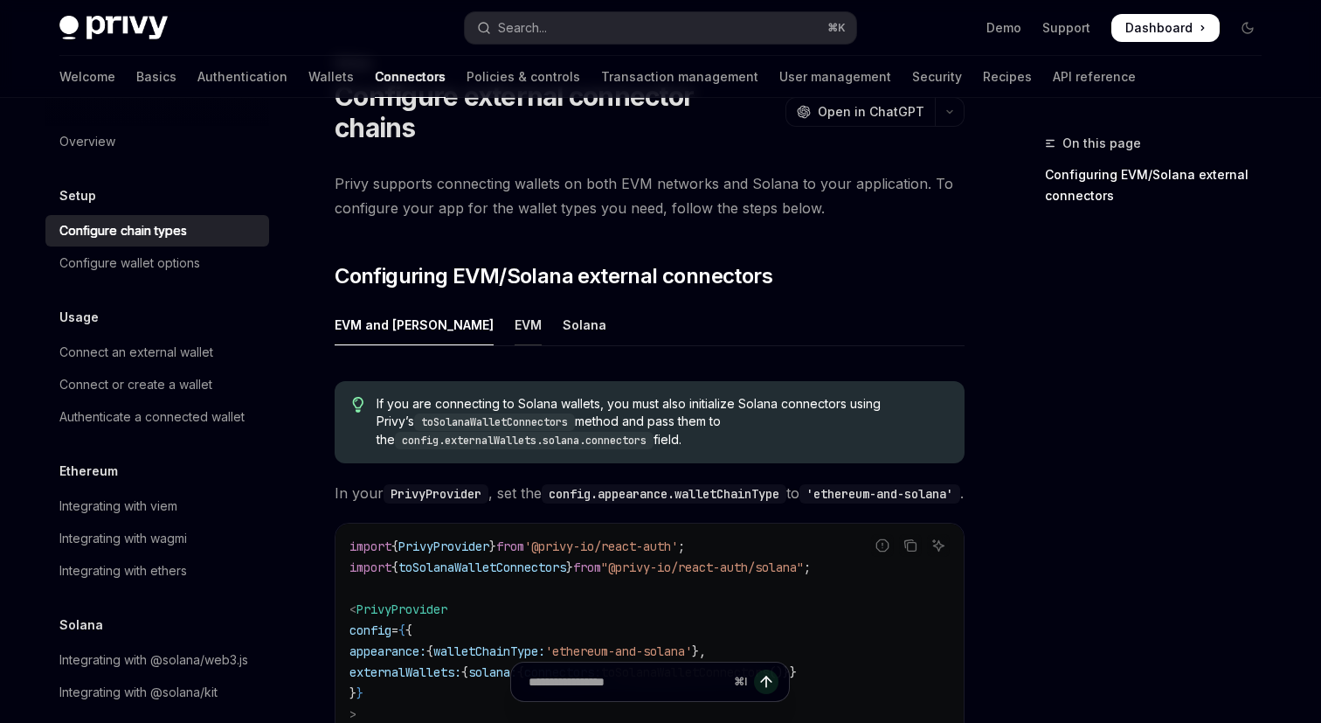
click at [515, 331] on div "EVM" at bounding box center [528, 324] width 27 height 41
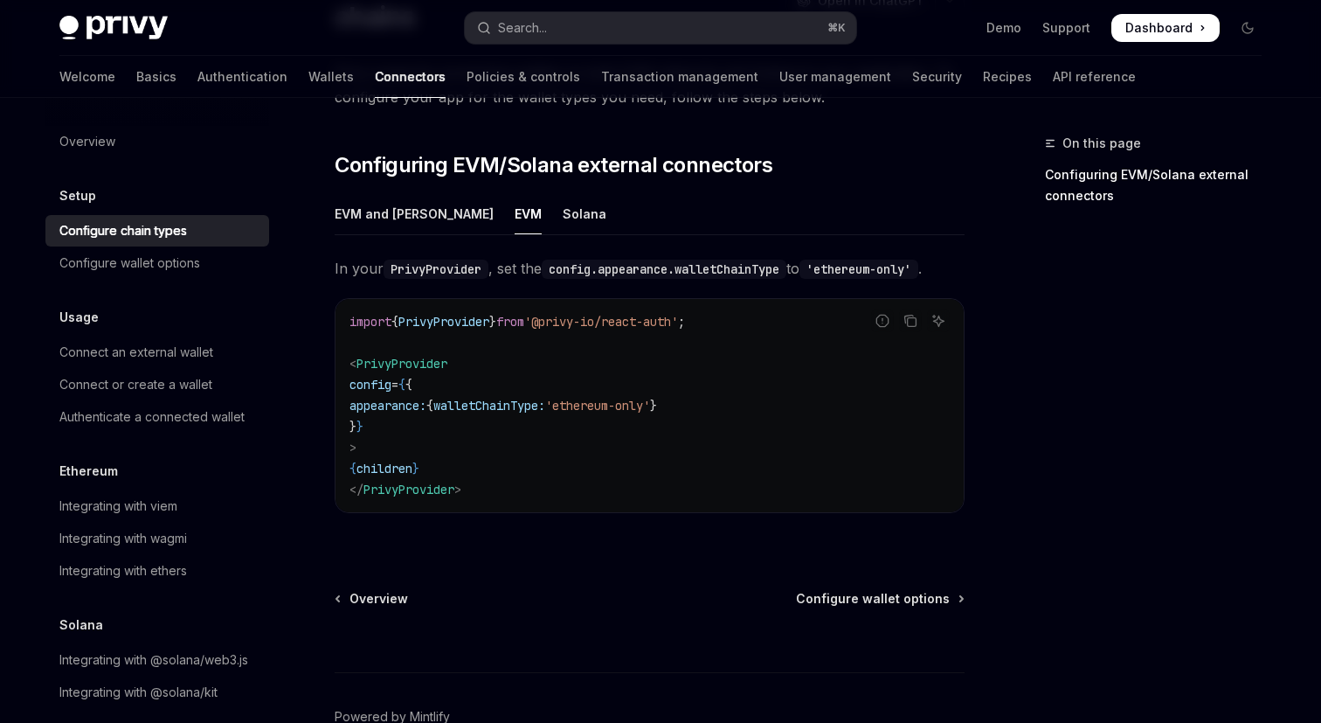
scroll to position [292, 0]
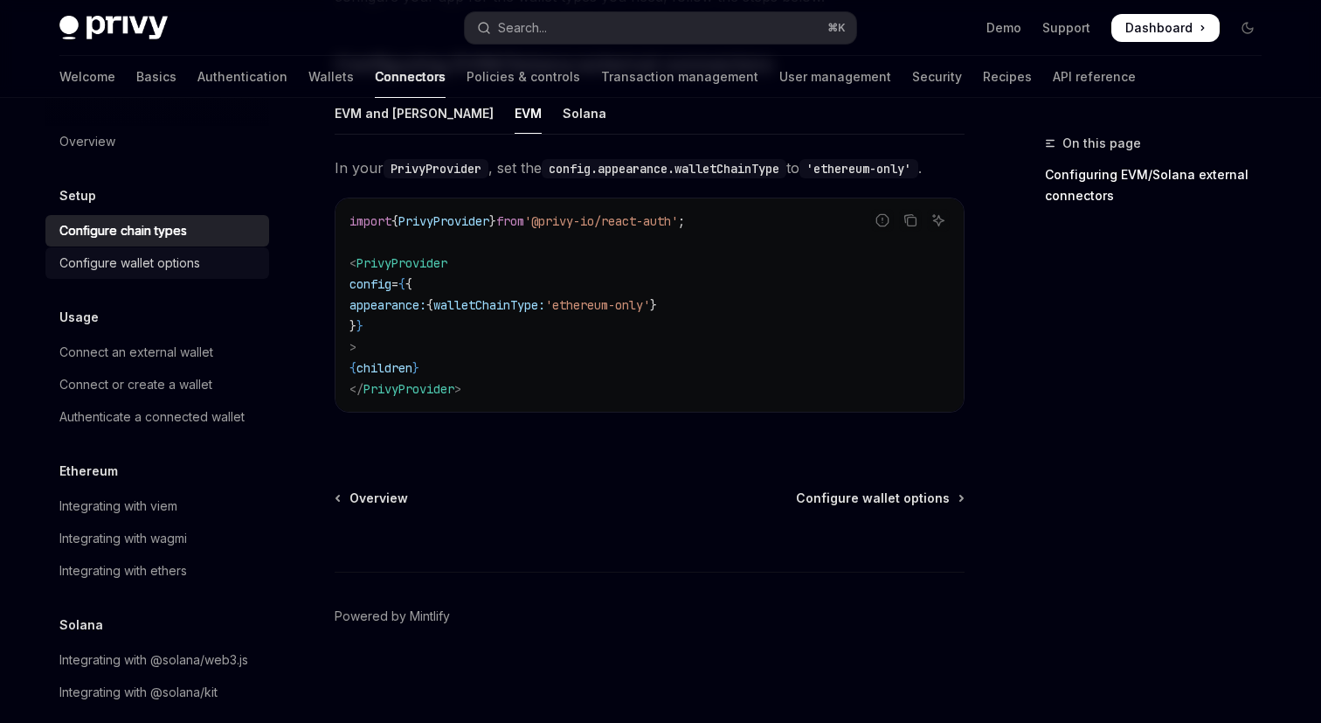
click at [142, 266] on div "Configure wallet options" at bounding box center [129, 263] width 141 height 21
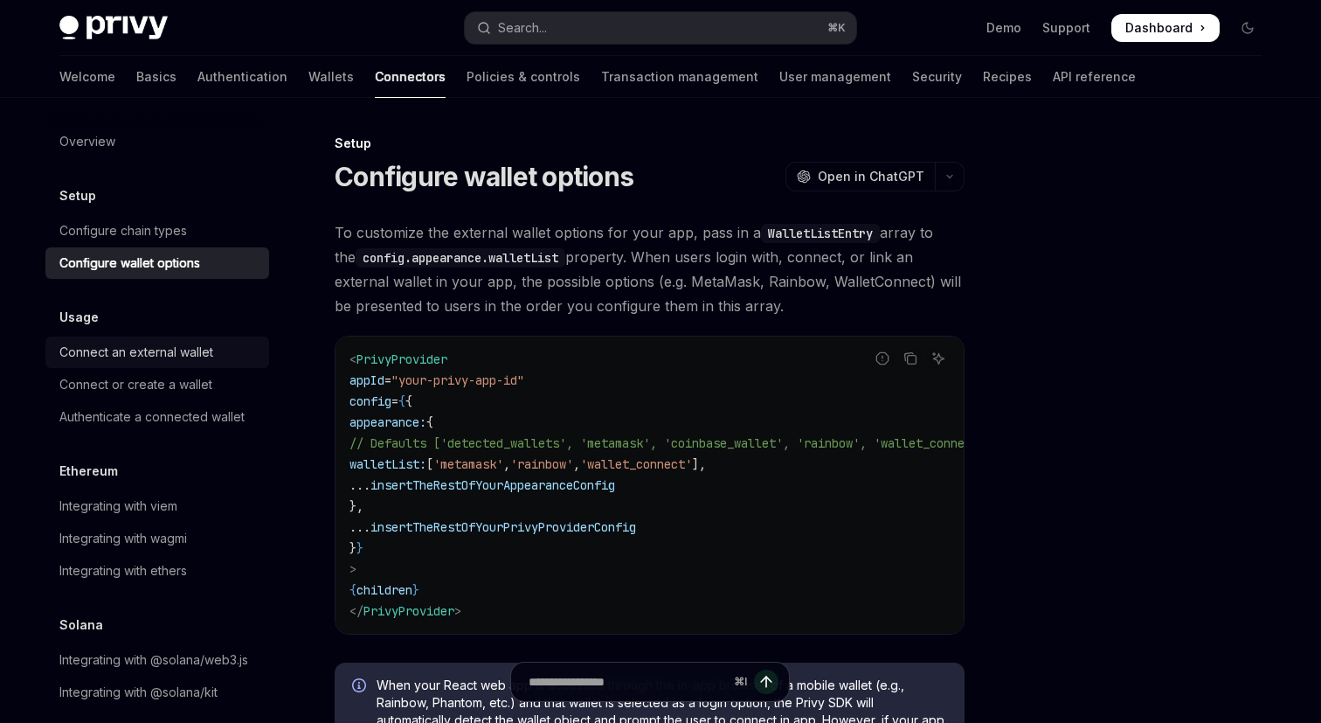
click at [175, 351] on div "Connect an external wallet" at bounding box center [136, 352] width 154 height 21
type textarea "*"
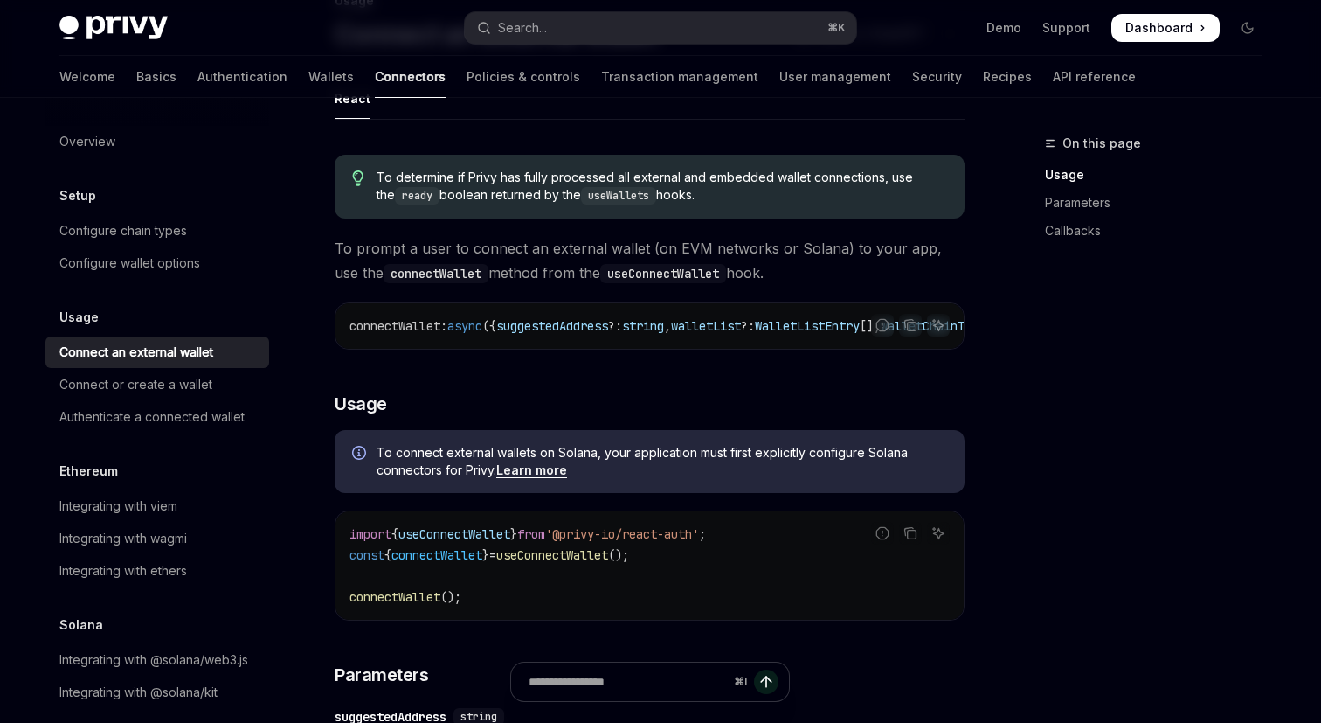
scroll to position [277, 0]
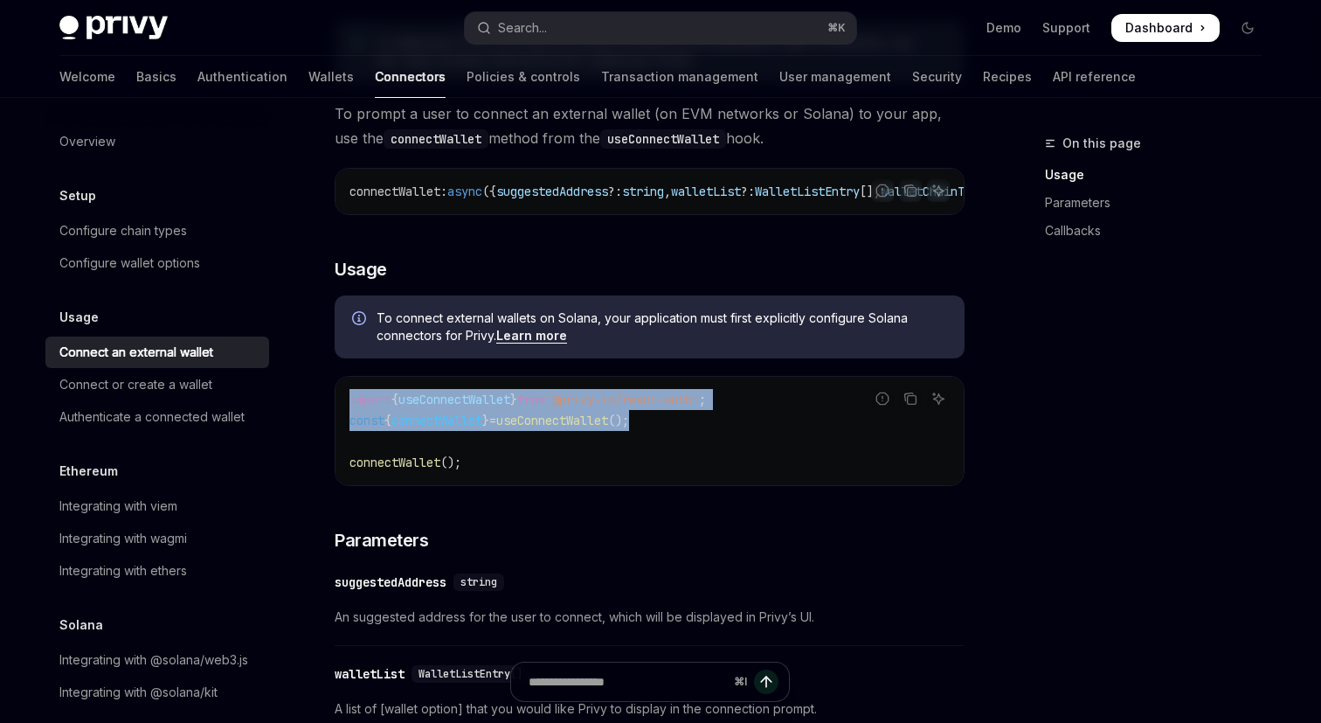
drag, startPoint x: 674, startPoint y: 423, endPoint x: 350, endPoint y: 406, distance: 324.7
click at [350, 406] on code "import { useConnectWallet } from '@privy-io/react-auth' ; const { connectWallet…" at bounding box center [650, 431] width 600 height 84
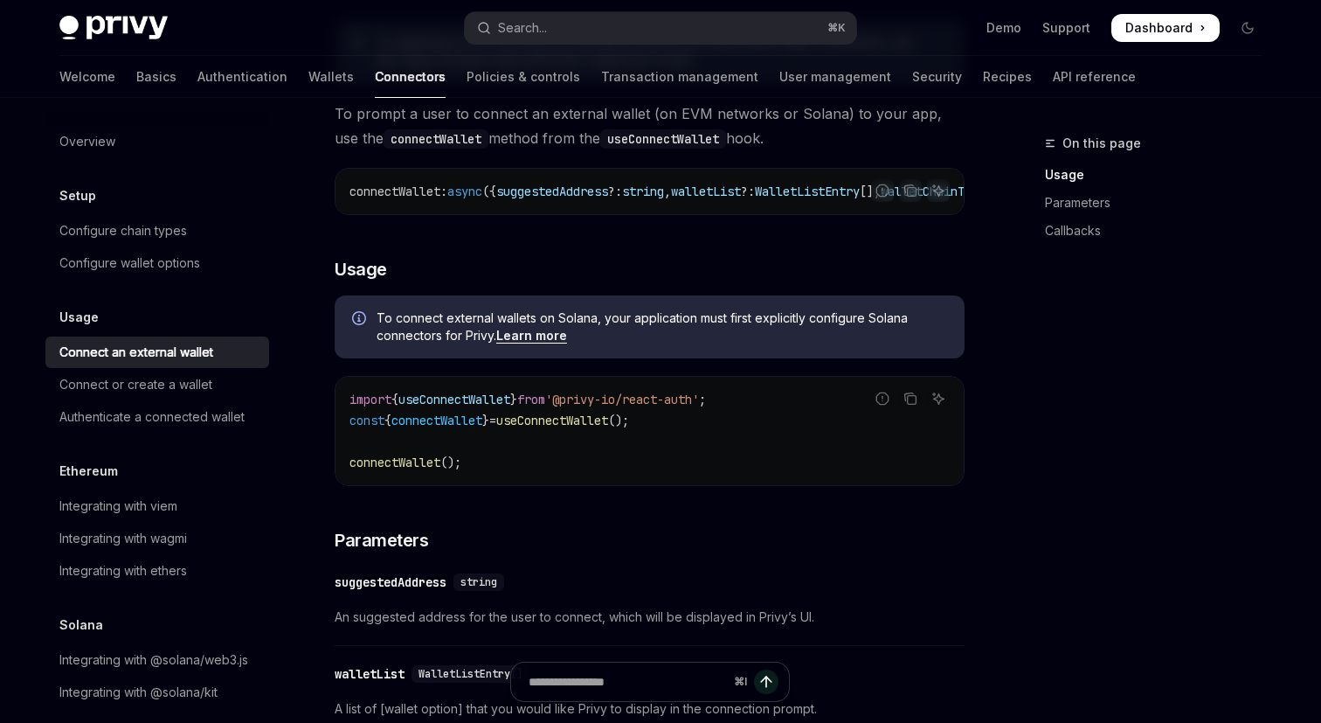
click at [422, 470] on span "connectWallet" at bounding box center [395, 462] width 91 height 16
drag, startPoint x: 687, startPoint y: 426, endPoint x: 344, endPoint y: 425, distance: 342.6
click at [344, 425] on div "import { useConnectWallet } from '@privy-io/react-auth' ; const { connectWallet…" at bounding box center [650, 431] width 628 height 108
copy span "const { connectWallet } = useConnectWallet ();"
